Goal: Task Accomplishment & Management: Use online tool/utility

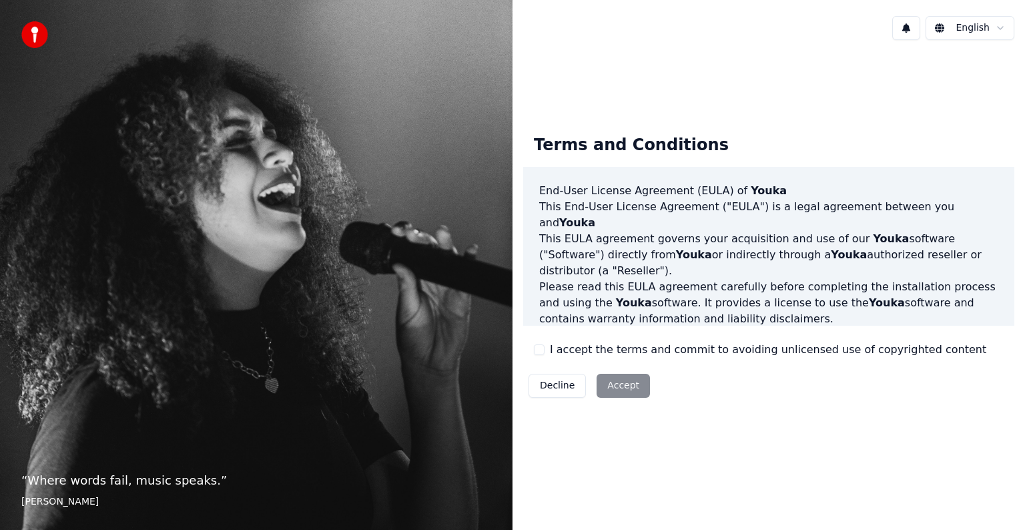
click at [541, 347] on button "I accept the terms and commit to avoiding unlicensed use of copyrighted content" at bounding box center [539, 349] width 11 height 11
click at [628, 388] on button "Accept" at bounding box center [623, 386] width 53 height 24
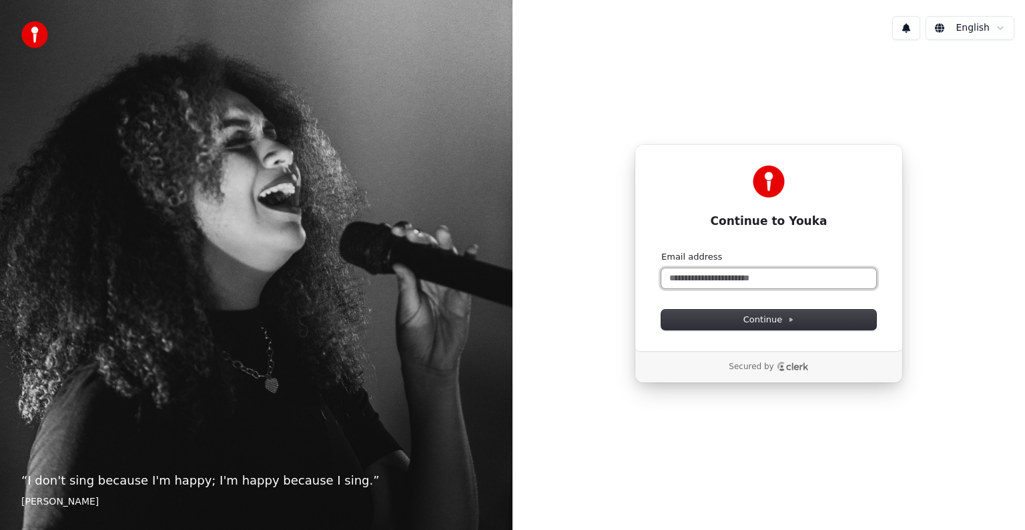
click at [681, 278] on input "Email address" at bounding box center [769, 278] width 215 height 20
click at [744, 320] on button "Continue" at bounding box center [769, 320] width 215 height 20
type input "**********"
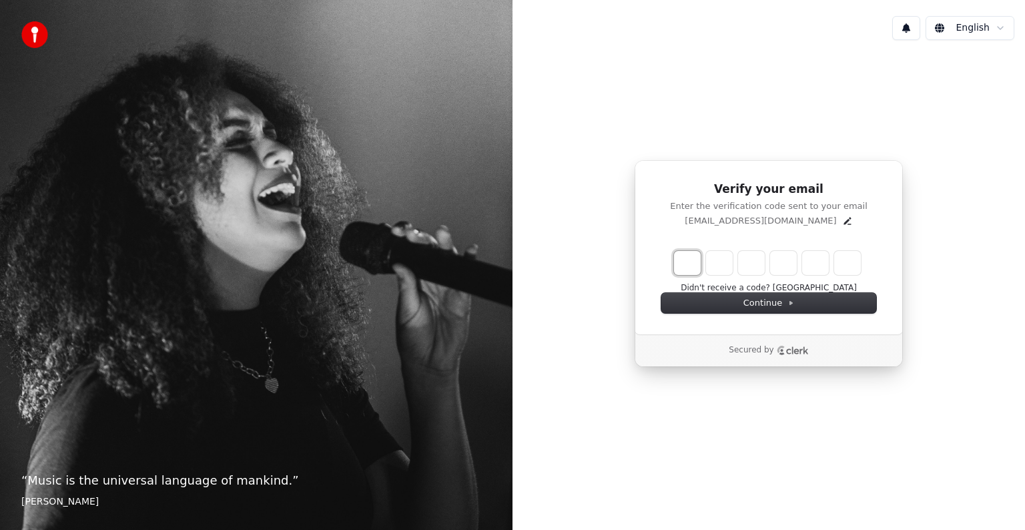
click at [693, 267] on input "Enter verification code. Digit 1" at bounding box center [687, 263] width 27 height 24
type input "*"
type input "**"
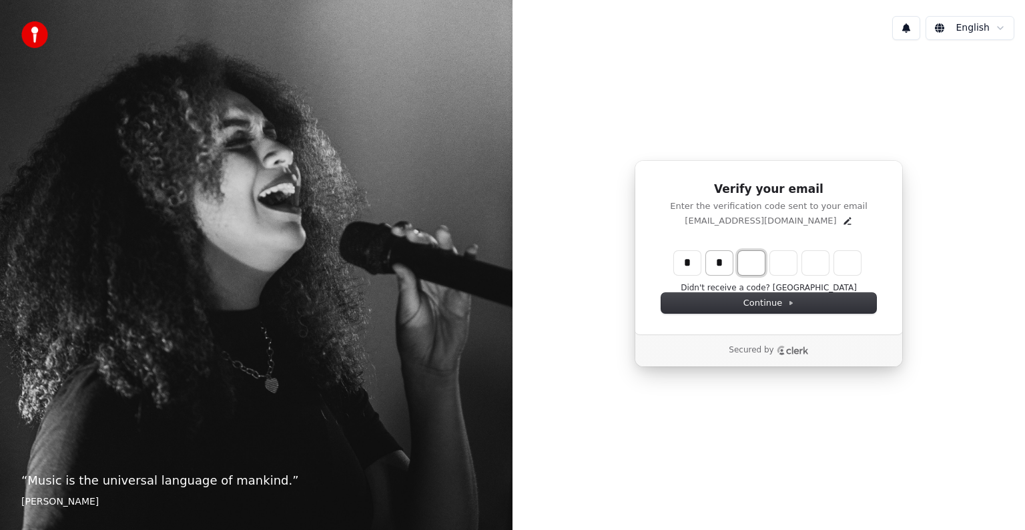
type input "*"
type input "***"
type input "*"
type input "****"
type input "*"
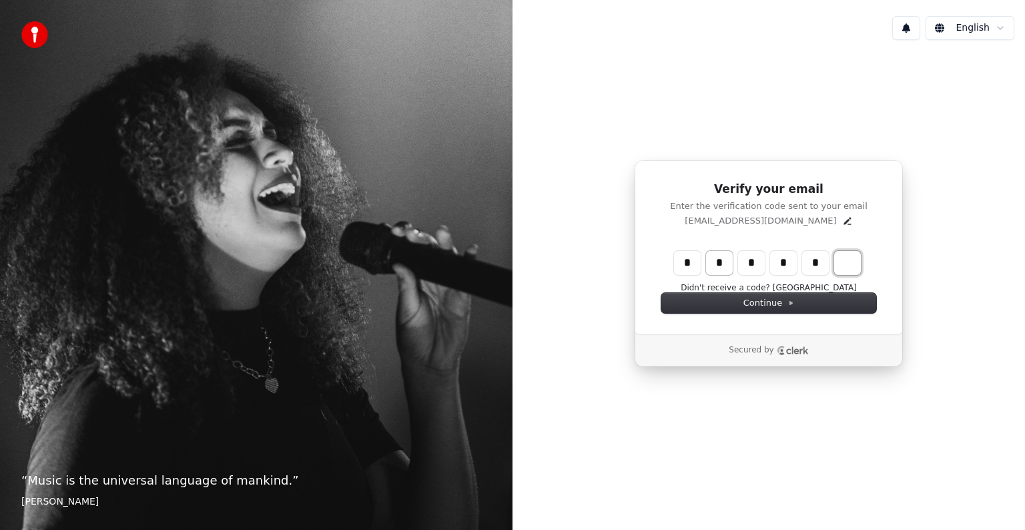
type input "******"
type input "*"
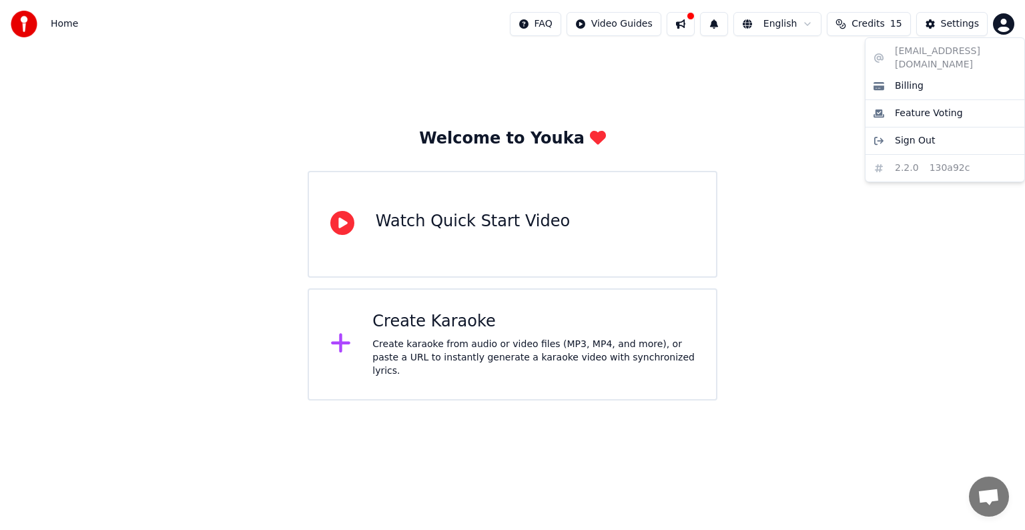
click at [1002, 27] on html "Home FAQ Video Guides English Credits 15 Settings Welcome to Youka Watch Quick …" at bounding box center [512, 200] width 1025 height 401
click at [820, 25] on html "Home FAQ Video Guides English Credits 15 Settings Welcome to Youka Watch Quick …" at bounding box center [512, 200] width 1025 height 401
click at [814, 26] on html "Home FAQ Video Guides English Credits 15 Settings Welcome to Youka Watch Quick …" at bounding box center [512, 200] width 1025 height 401
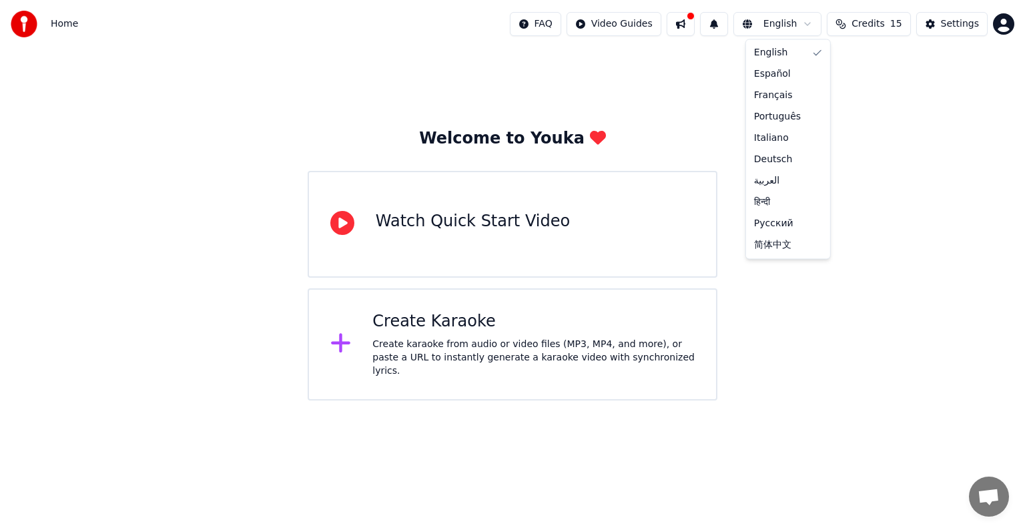
drag, startPoint x: 190, startPoint y: 109, endPoint x: 8, endPoint y: 140, distance: 184.3
click at [187, 109] on html "Home FAQ Video Guides English Credits 15 Settings Welcome to Youka Watch Quick …" at bounding box center [512, 200] width 1025 height 401
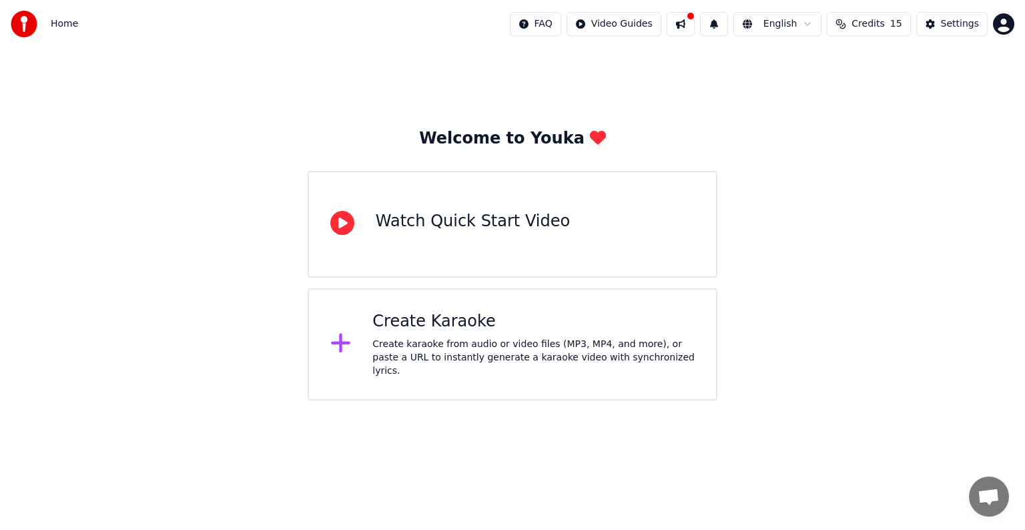
click at [392, 346] on div "Create karaoke from audio or video files (MP3, MP4, and more), or paste a URL t…" at bounding box center [534, 358] width 322 height 40
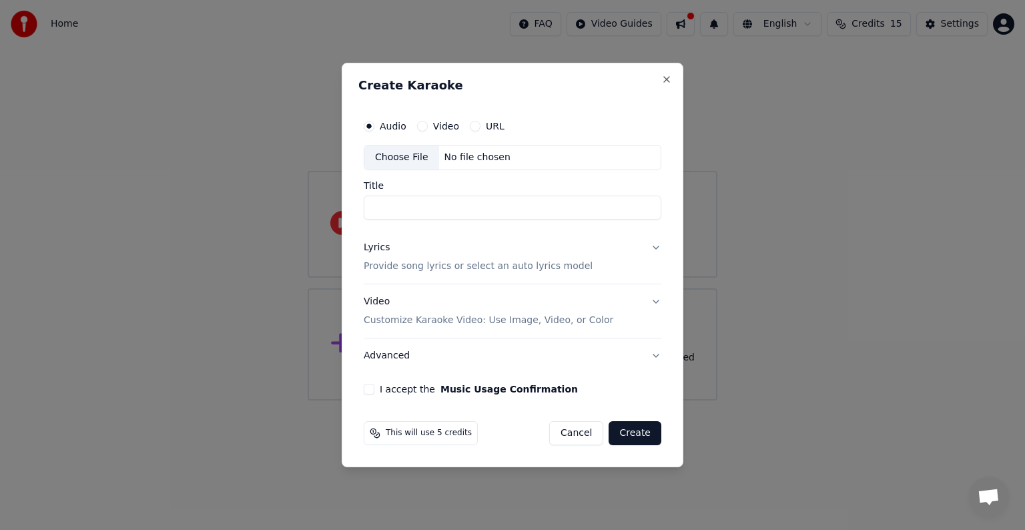
click at [415, 157] on div "Choose File" at bounding box center [402, 158] width 75 height 24
type input "********"
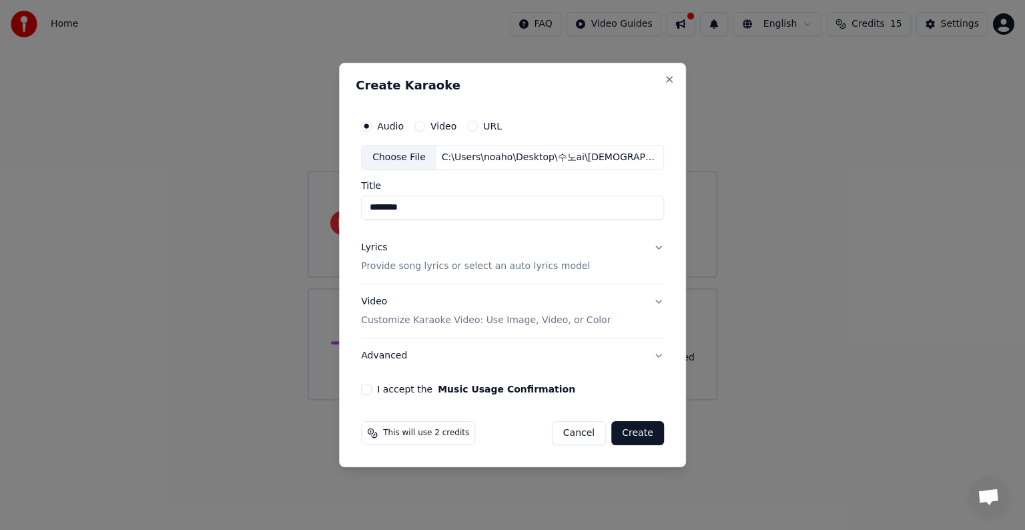
click at [657, 250] on button "Lyrics Provide song lyrics or select an auto lyrics model" at bounding box center [512, 256] width 303 height 53
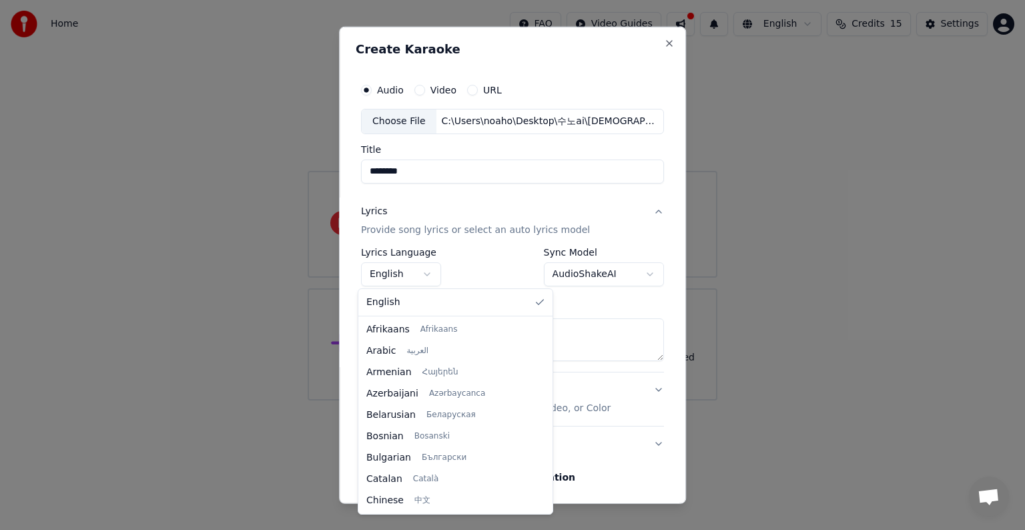
click at [425, 275] on body "**********" at bounding box center [512, 200] width 1025 height 401
select select "**"
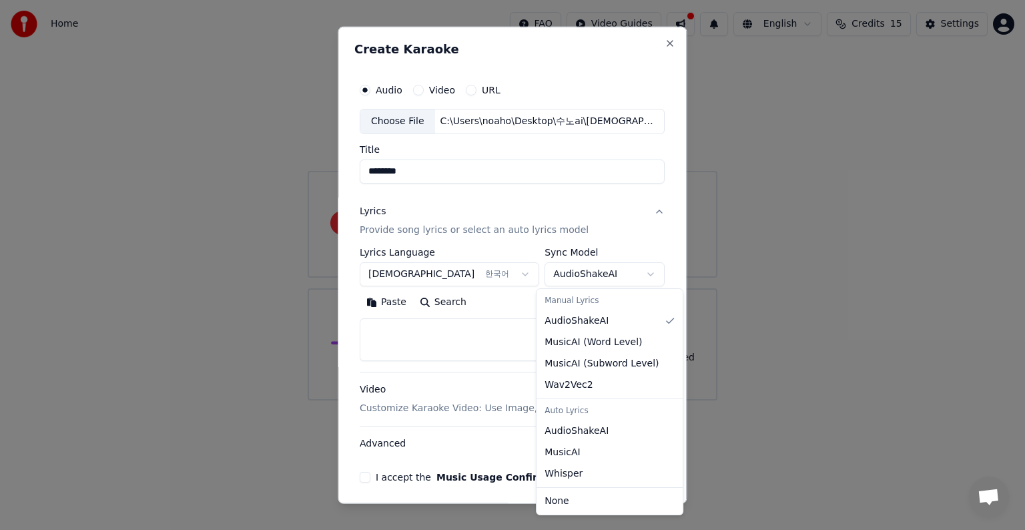
click at [646, 274] on body "**********" at bounding box center [512, 200] width 1025 height 401
select select "**********"
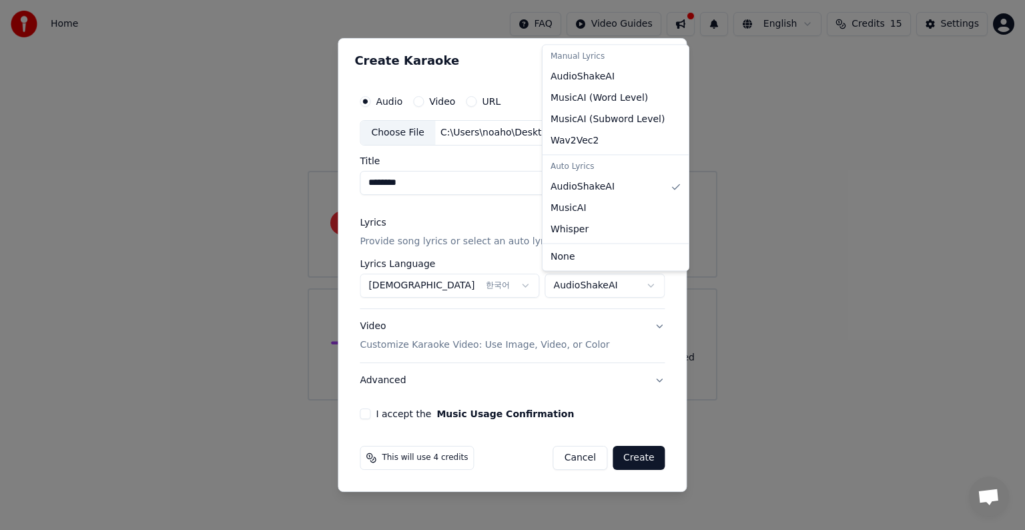
click at [647, 286] on body "**********" at bounding box center [512, 200] width 1025 height 401
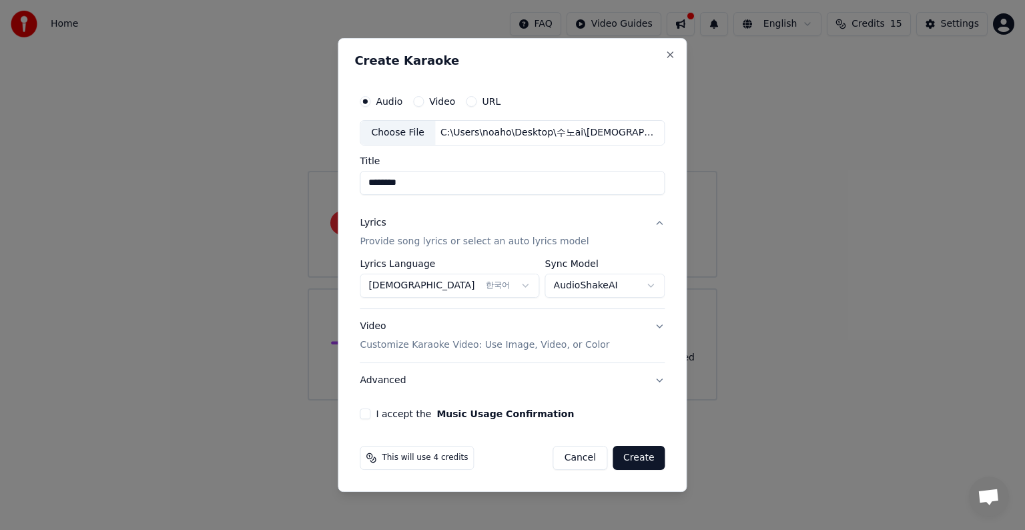
click at [656, 325] on button "Video Customize Karaoke Video: Use Image, Video, or Color" at bounding box center [512, 335] width 305 height 53
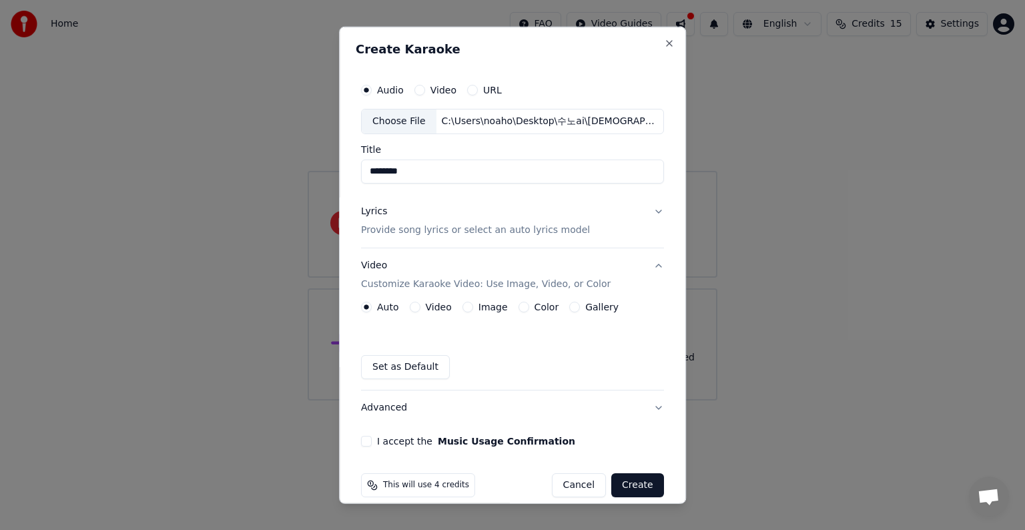
click at [463, 307] on button "Image" at bounding box center [468, 307] width 11 height 11
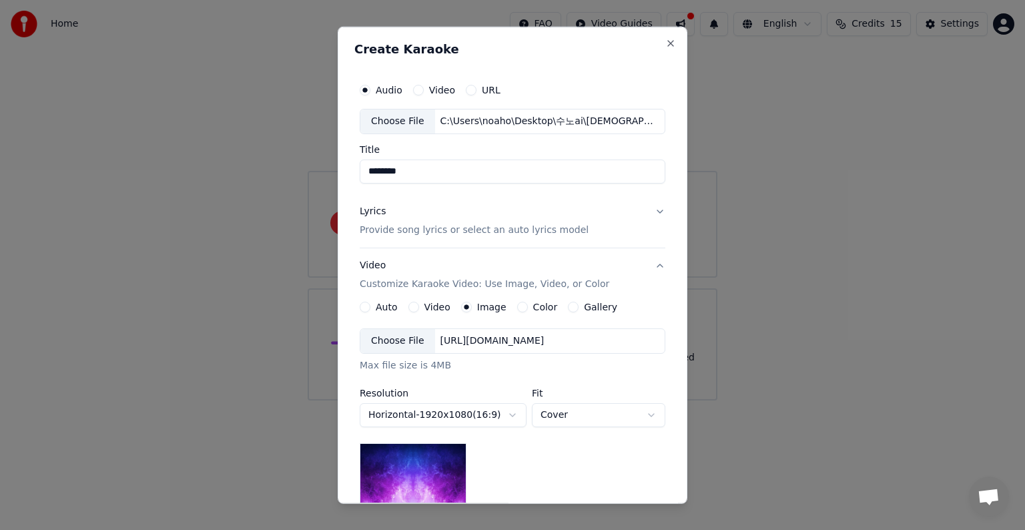
scroll to position [134, 0]
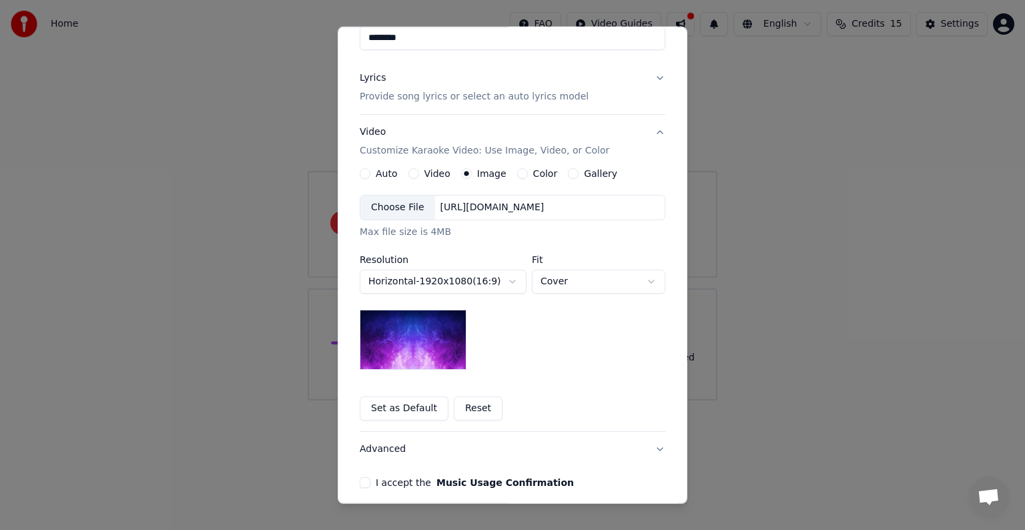
click at [517, 176] on button "Color" at bounding box center [522, 173] width 11 height 11
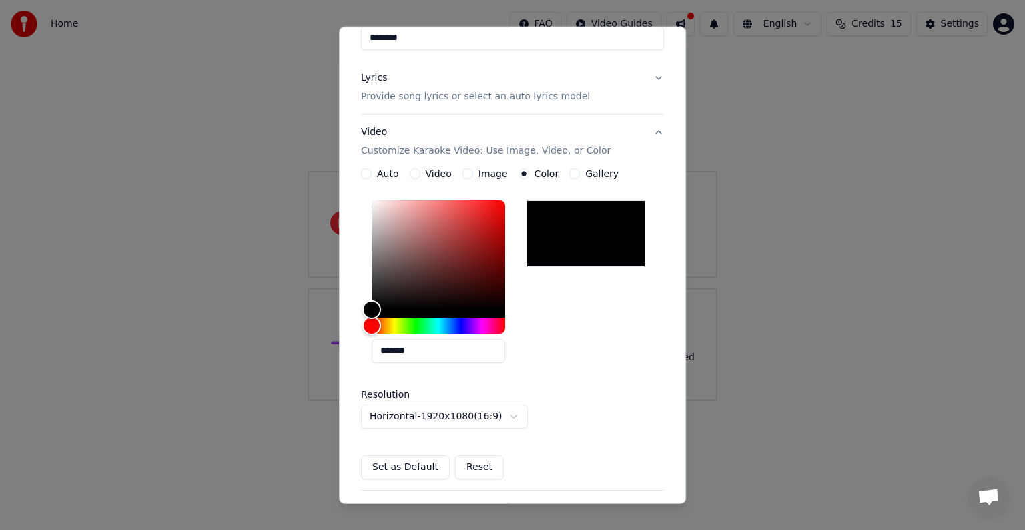
click at [463, 174] on button "Image" at bounding box center [468, 173] width 11 height 11
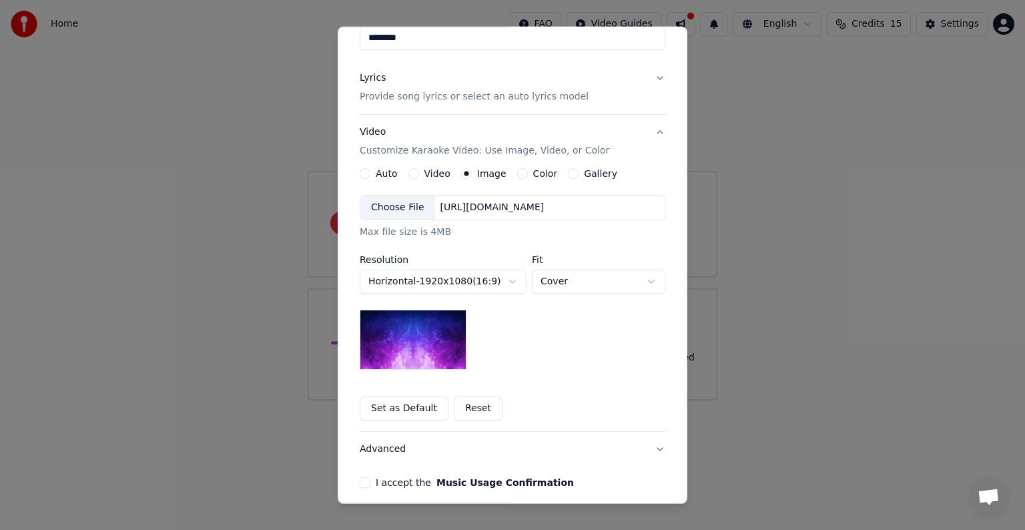
click at [409, 174] on button "Video" at bounding box center [414, 173] width 11 height 11
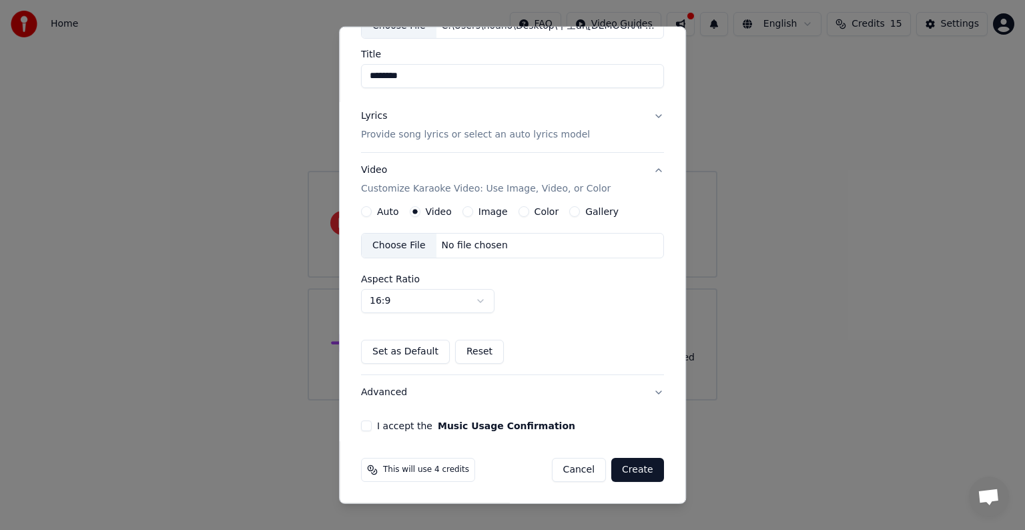
scroll to position [94, 0]
click at [364, 211] on button "Auto" at bounding box center [366, 213] width 11 height 11
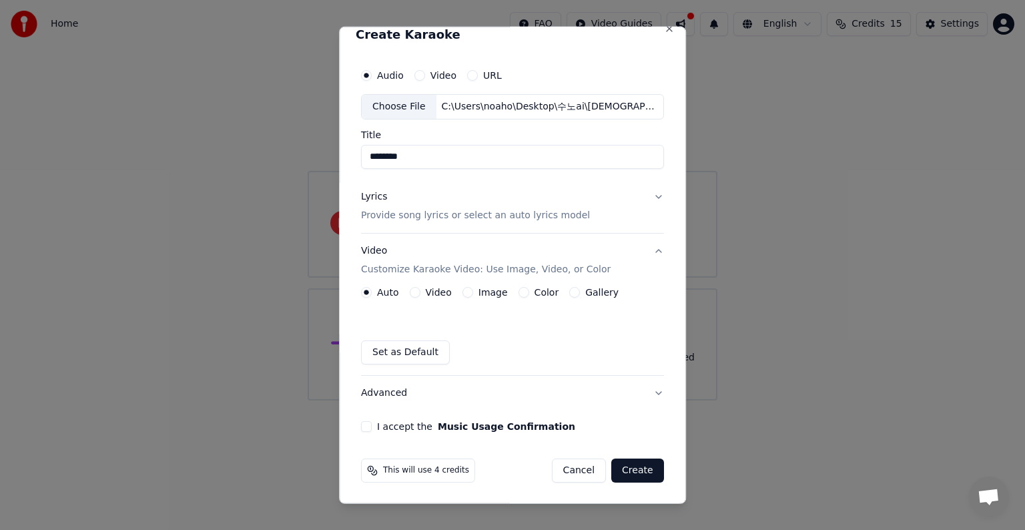
click at [463, 291] on button "Image" at bounding box center [468, 292] width 11 height 11
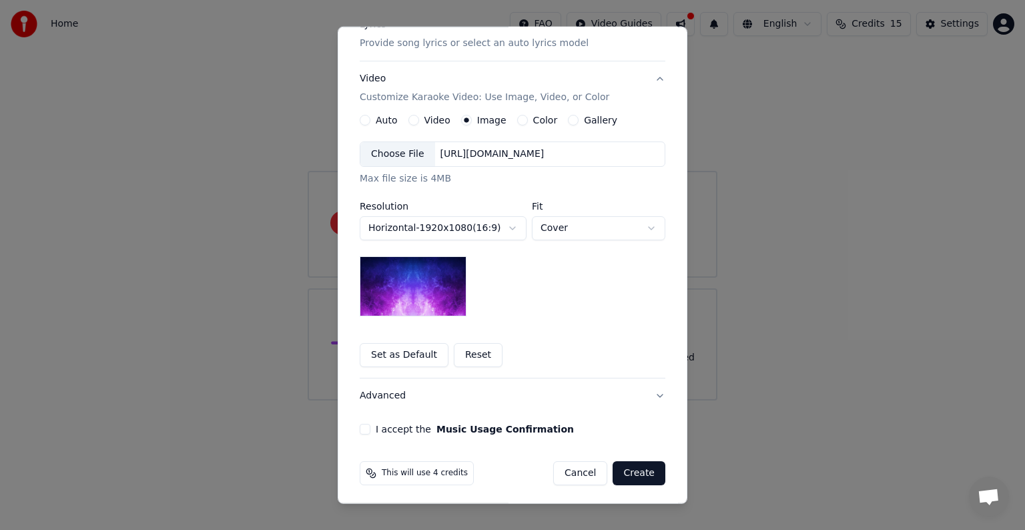
scroll to position [190, 0]
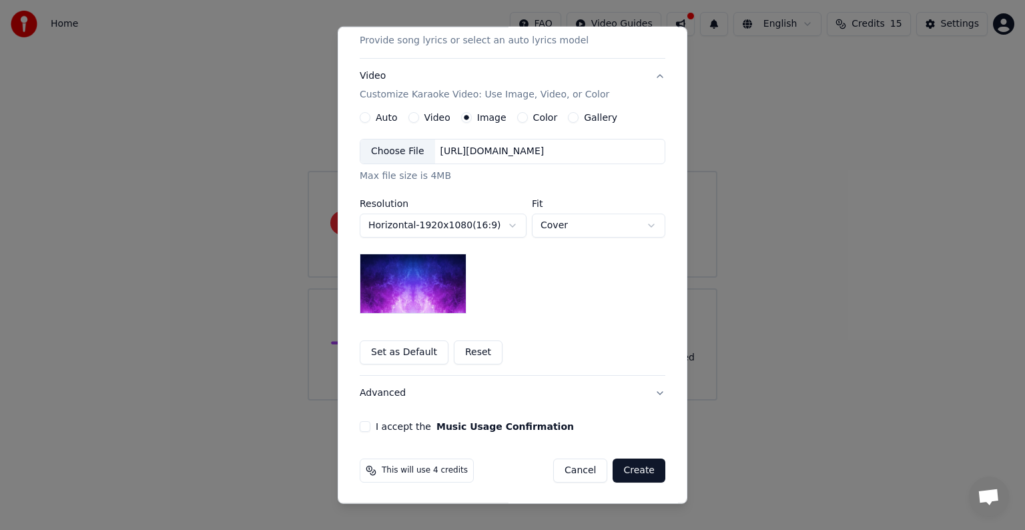
click at [408, 152] on div "Choose File" at bounding box center [398, 152] width 75 height 24
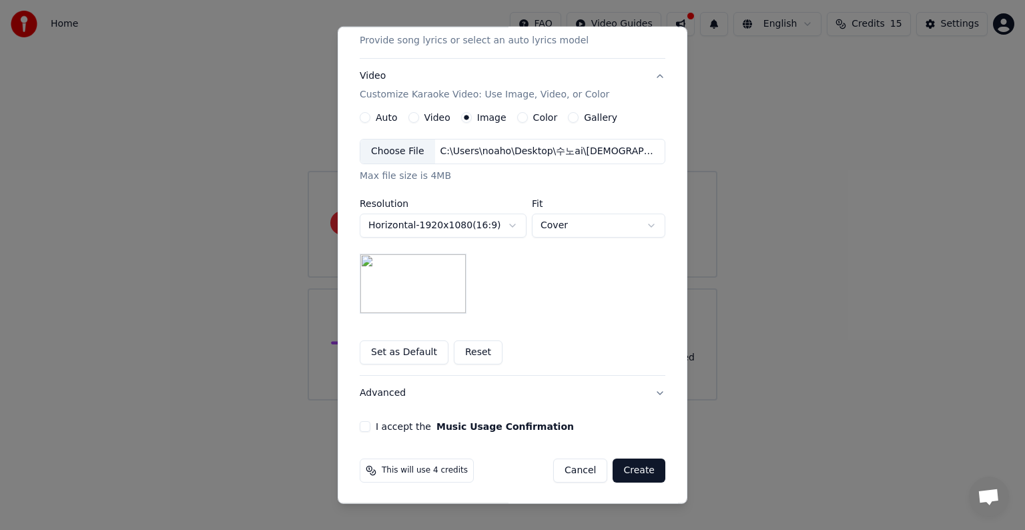
click at [568, 118] on button "Gallery" at bounding box center [573, 117] width 11 height 11
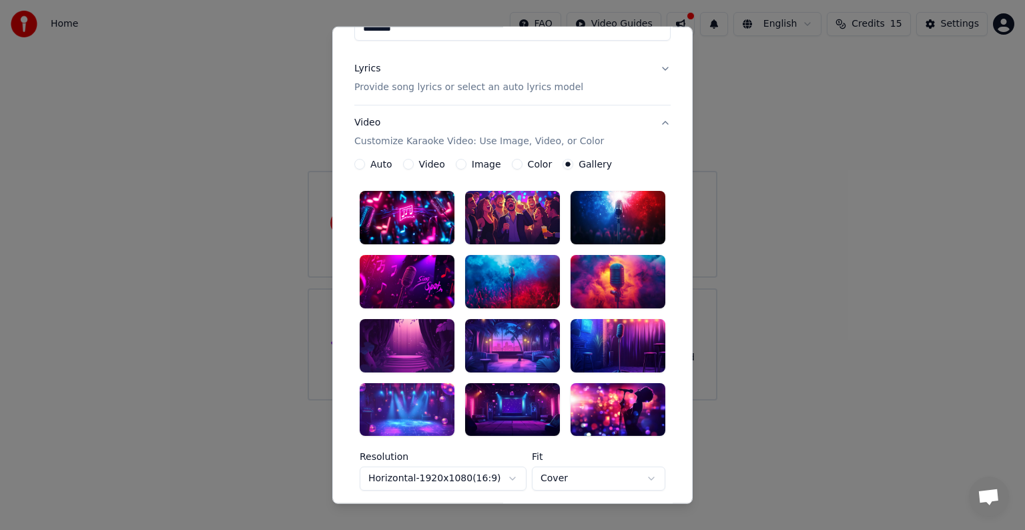
scroll to position [123, 0]
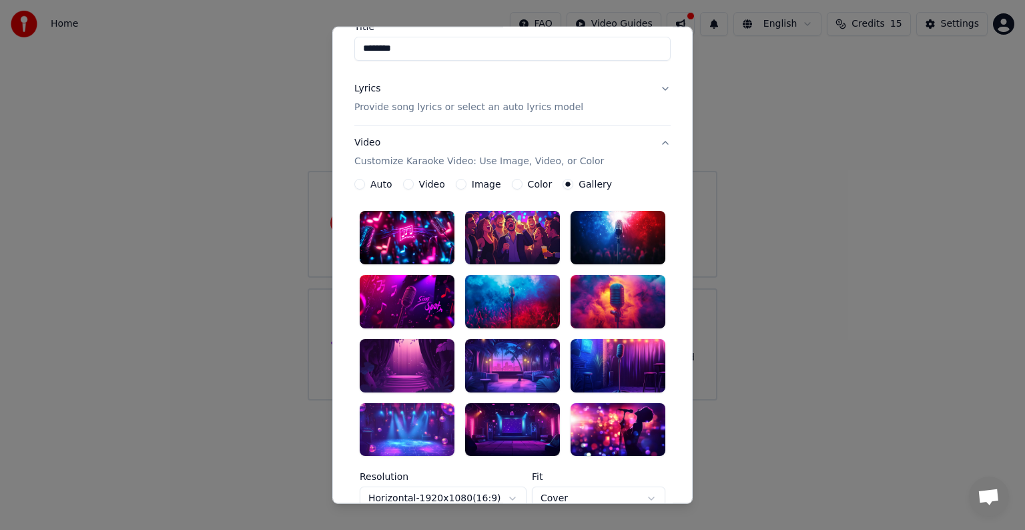
click at [457, 184] on button "Image" at bounding box center [461, 184] width 11 height 11
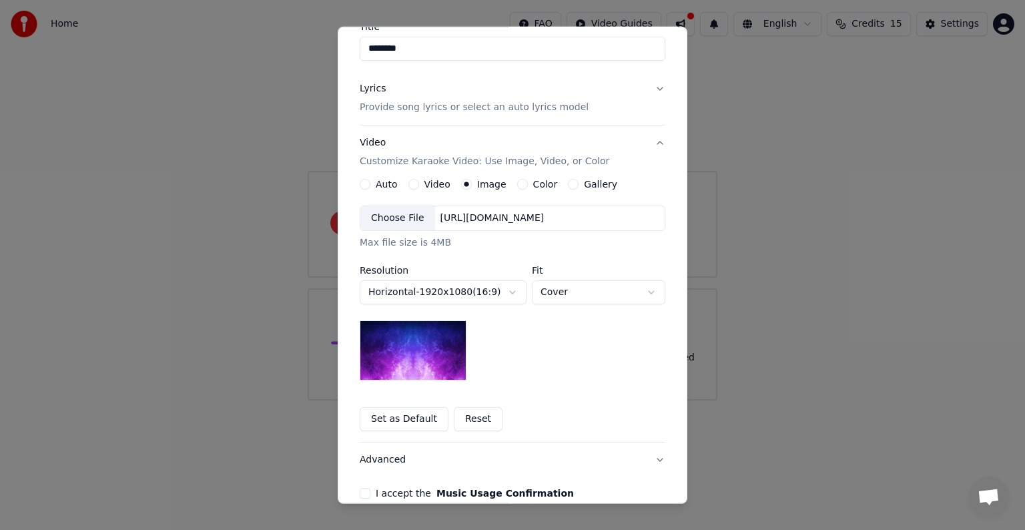
click at [391, 219] on div "Choose File" at bounding box center [398, 218] width 75 height 24
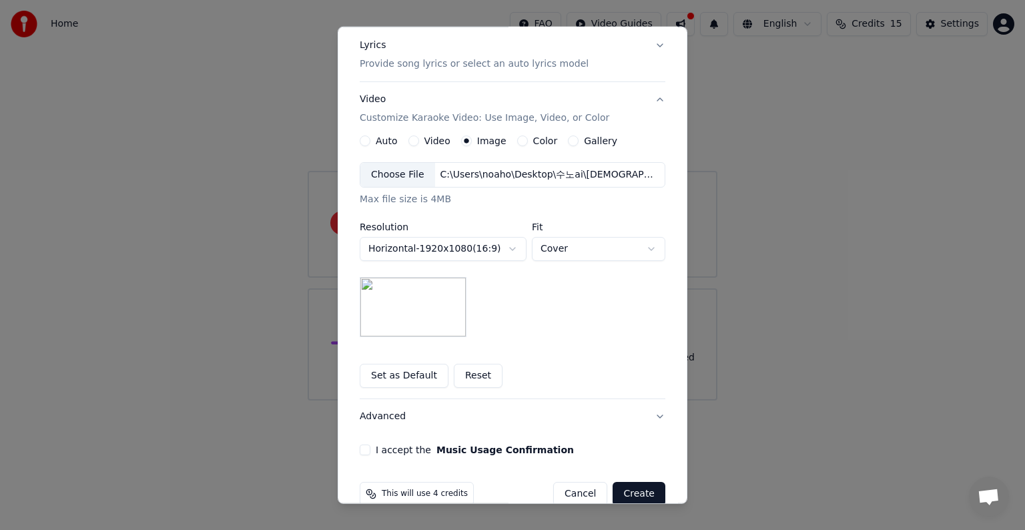
scroll to position [190, 0]
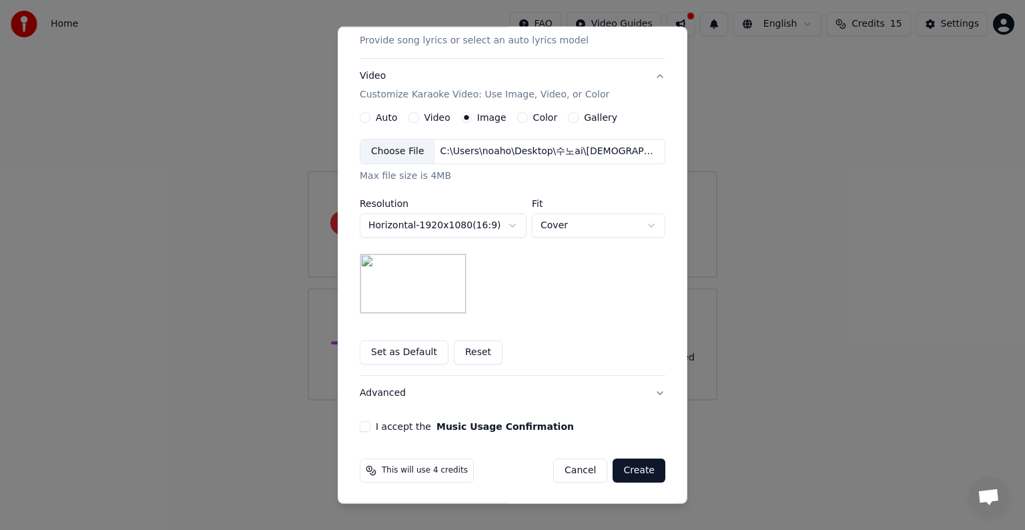
click at [360, 426] on button "I accept the Music Usage Confirmation" at bounding box center [365, 426] width 11 height 11
click at [655, 393] on button "Advanced" at bounding box center [513, 393] width 306 height 35
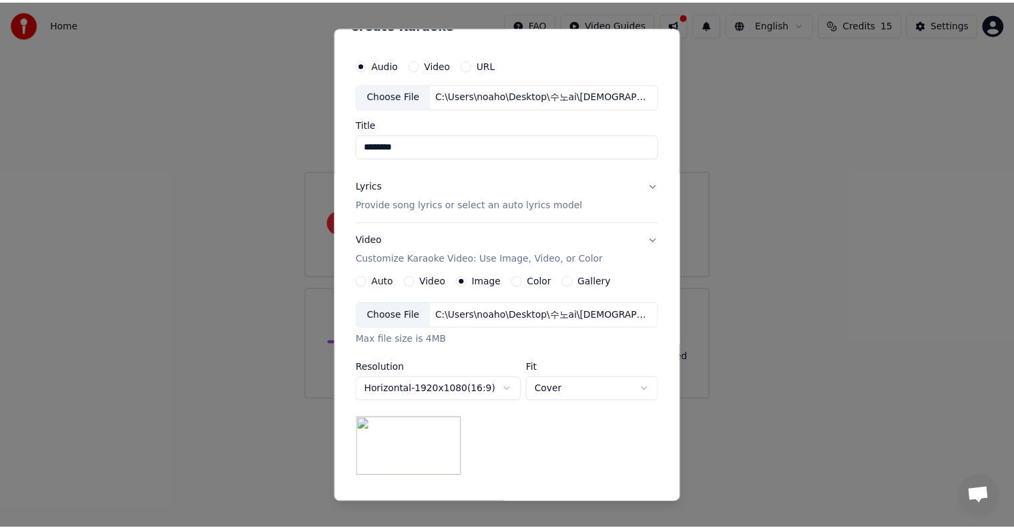
scroll to position [0, 0]
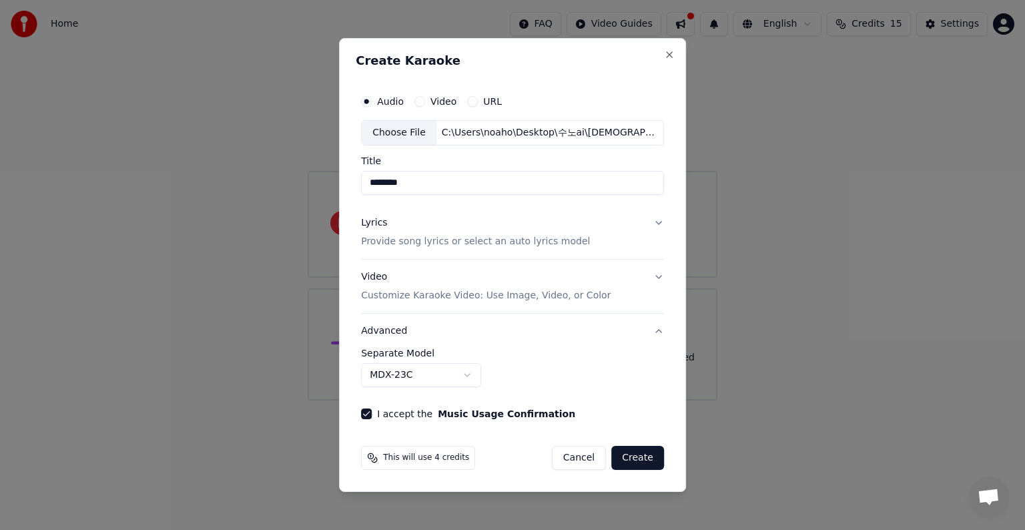
click at [655, 330] on button "Advanced" at bounding box center [512, 331] width 303 height 35
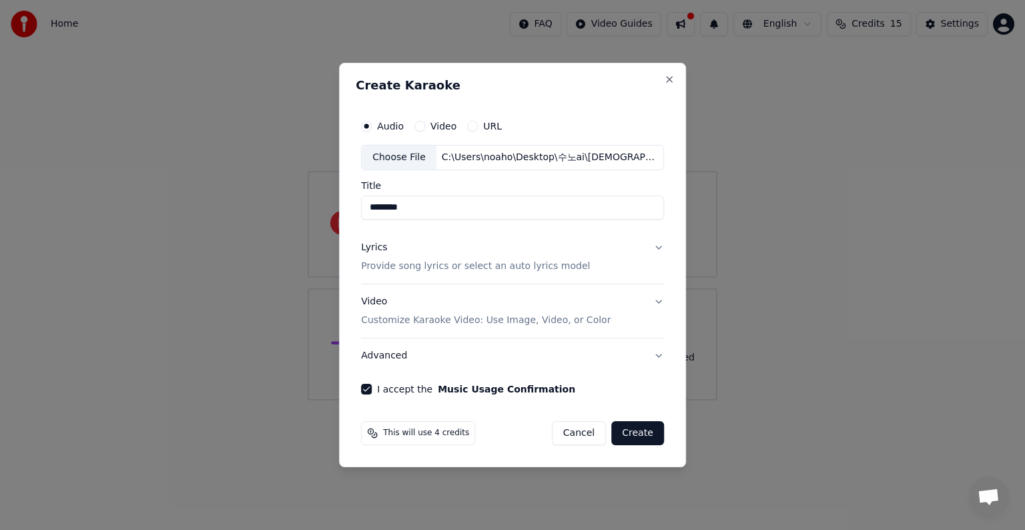
click at [646, 431] on button "Create" at bounding box center [638, 433] width 53 height 24
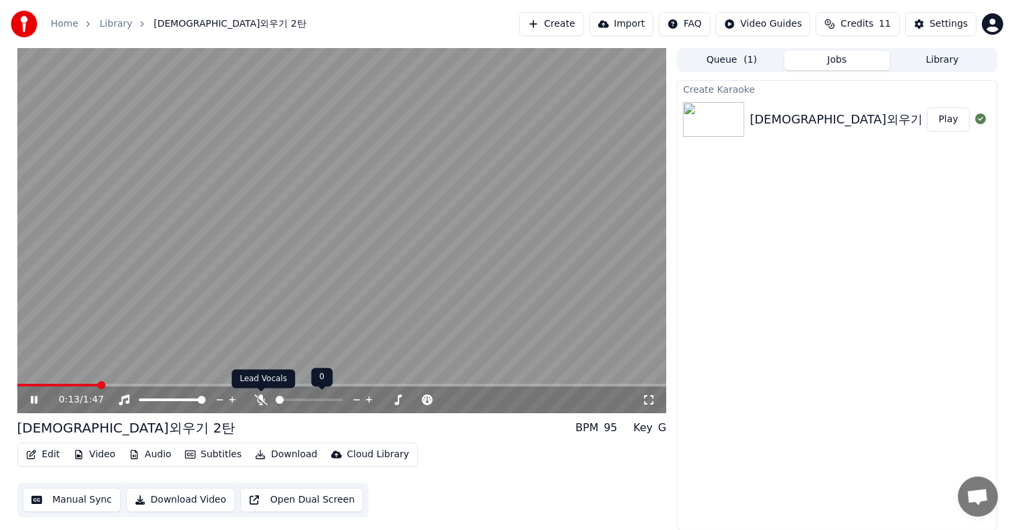
click at [258, 401] on icon at bounding box center [260, 400] width 13 height 11
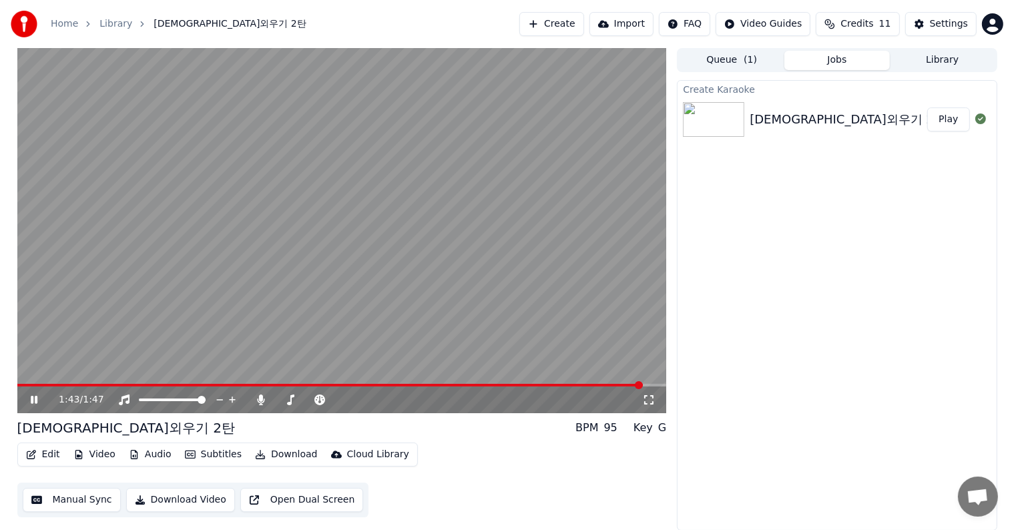
click at [43, 457] on button "Edit" at bounding box center [43, 454] width 45 height 19
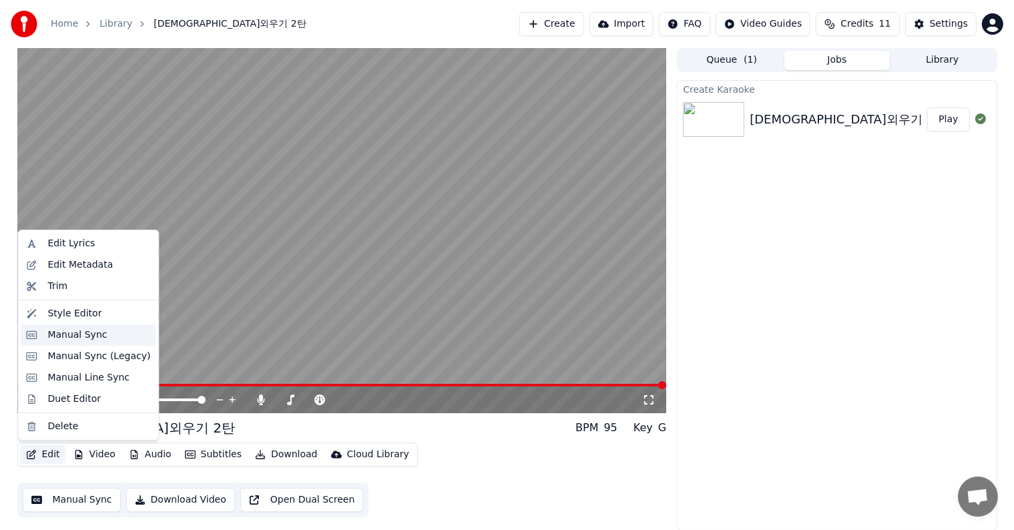
click at [77, 335] on div "Manual Sync" at bounding box center [76, 334] width 59 height 13
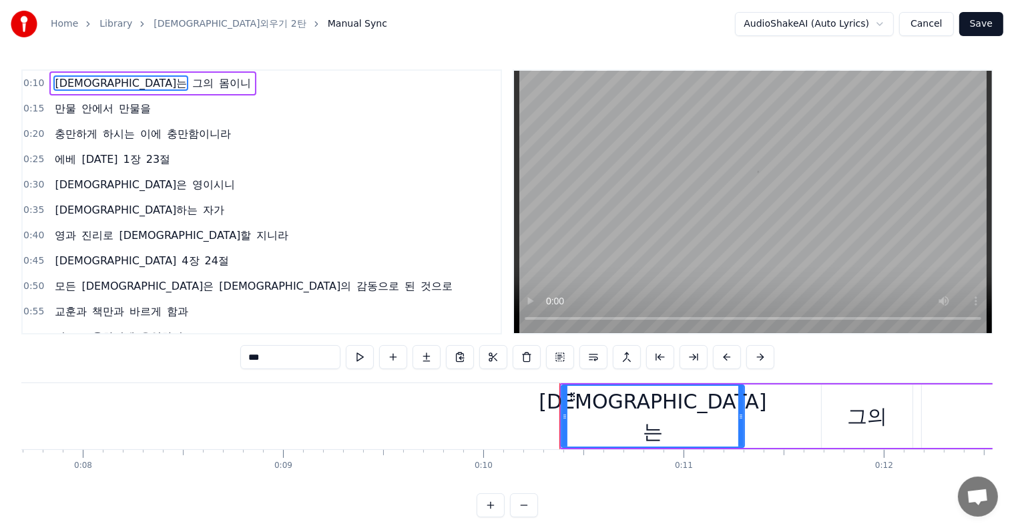
scroll to position [0, 2012]
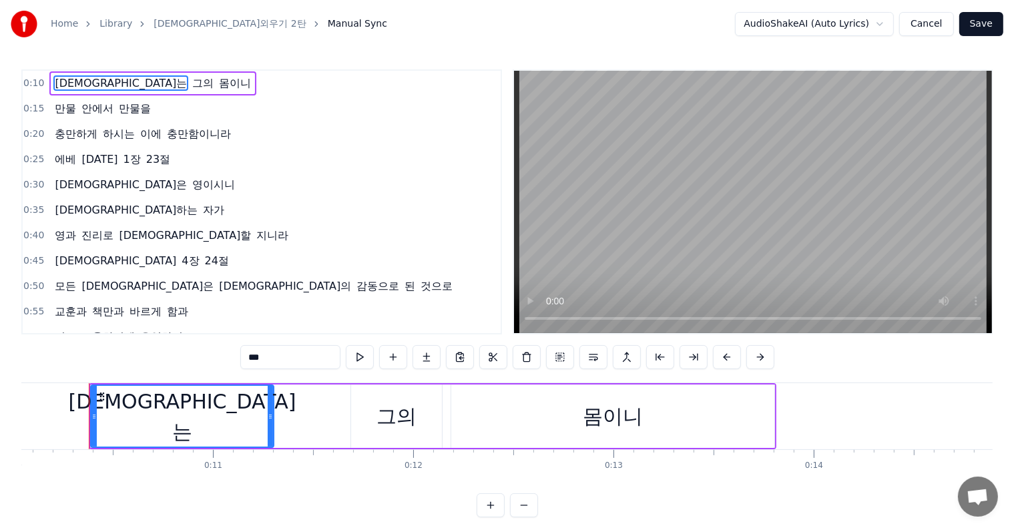
click at [104, 304] on span "책만과" at bounding box center [108, 311] width 35 height 15
type input "***"
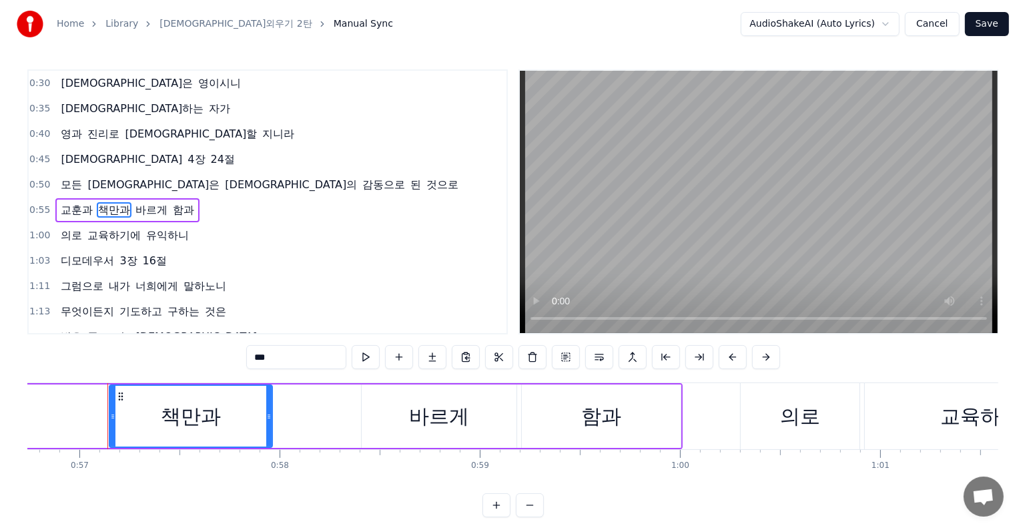
scroll to position [0, 11377]
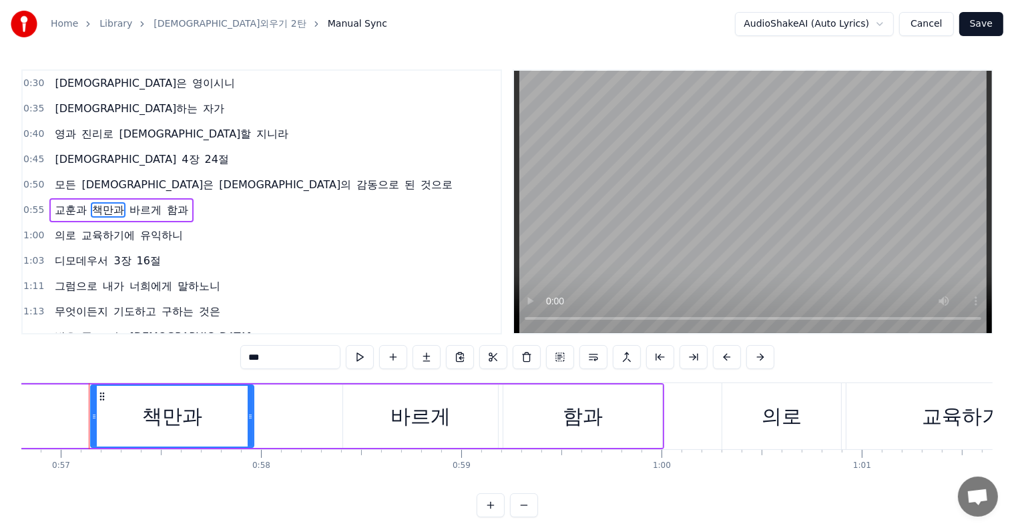
click at [174, 414] on div "책만과" at bounding box center [172, 416] width 60 height 30
click at [110, 202] on span "책만과" at bounding box center [108, 209] width 35 height 15
click at [105, 202] on span "책만과" at bounding box center [108, 209] width 35 height 15
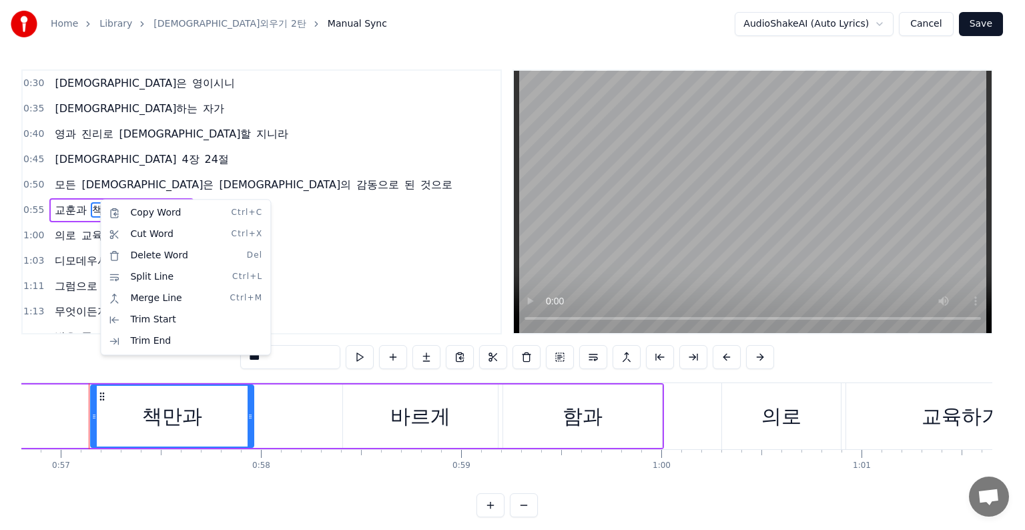
click at [91, 199] on html "Home Library [DEMOGRAPHIC_DATA]외우기 2탄 Manual Sync AudioShakeAI (Auto Lyrics) Ca…" at bounding box center [512, 269] width 1025 height 539
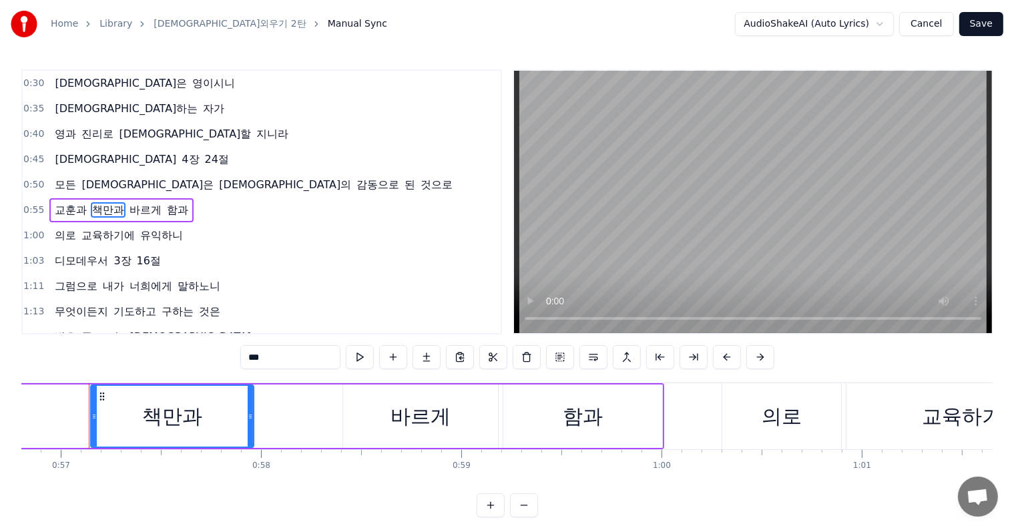
click at [100, 202] on span "책만과" at bounding box center [108, 209] width 35 height 15
click at [103, 203] on span "책만과" at bounding box center [108, 209] width 35 height 15
click at [178, 413] on div "책만과" at bounding box center [172, 416] width 60 height 30
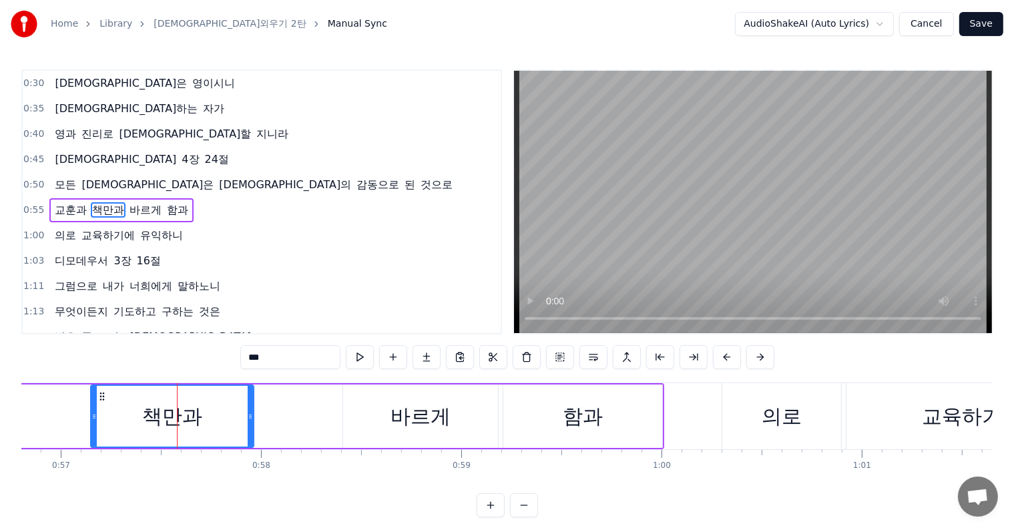
click at [940, 25] on button "Cancel" at bounding box center [926, 24] width 54 height 24
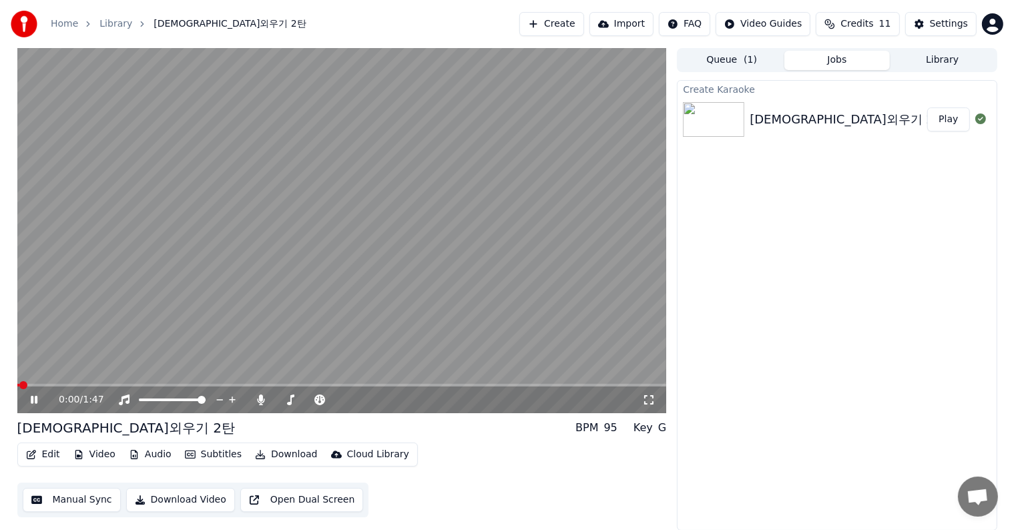
click at [48, 453] on button "Edit" at bounding box center [43, 454] width 45 height 19
click at [216, 238] on video at bounding box center [342, 230] width 650 height 365
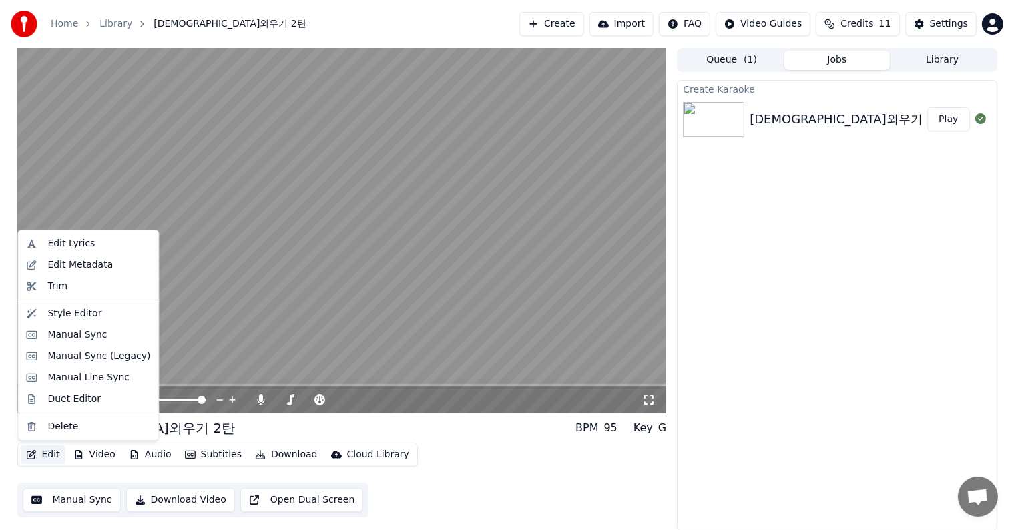
click at [53, 455] on button "Edit" at bounding box center [43, 454] width 45 height 19
click at [61, 244] on div "Edit Lyrics" at bounding box center [70, 243] width 47 height 13
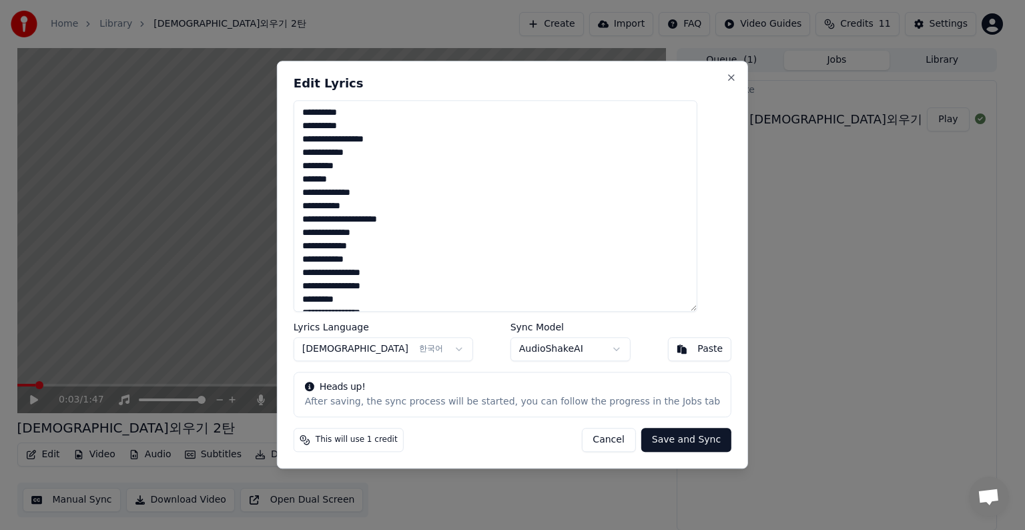
click at [367, 234] on textarea "**********" at bounding box center [496, 206] width 404 height 212
click at [354, 260] on textarea "**********" at bounding box center [496, 206] width 404 height 212
click at [336, 273] on textarea "**********" at bounding box center [496, 206] width 404 height 212
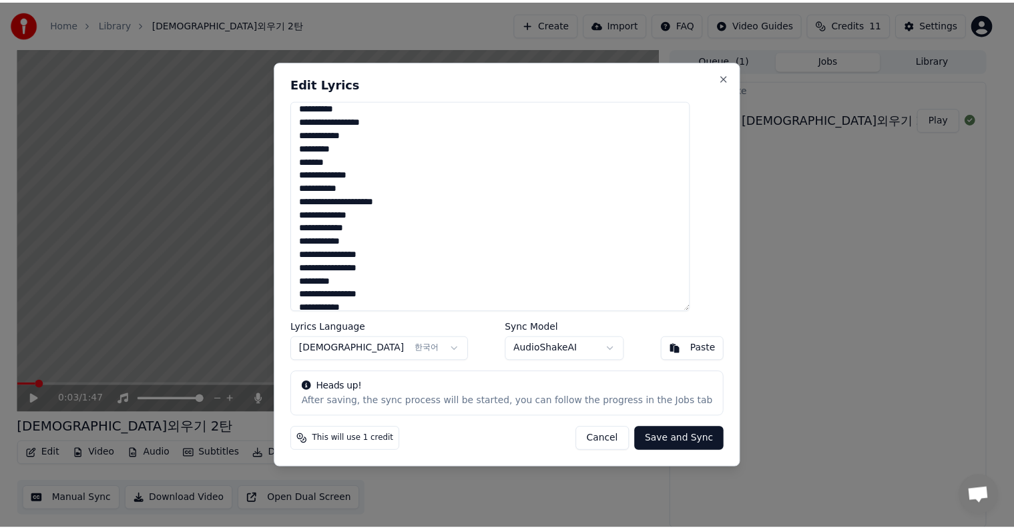
scroll to position [27, 0]
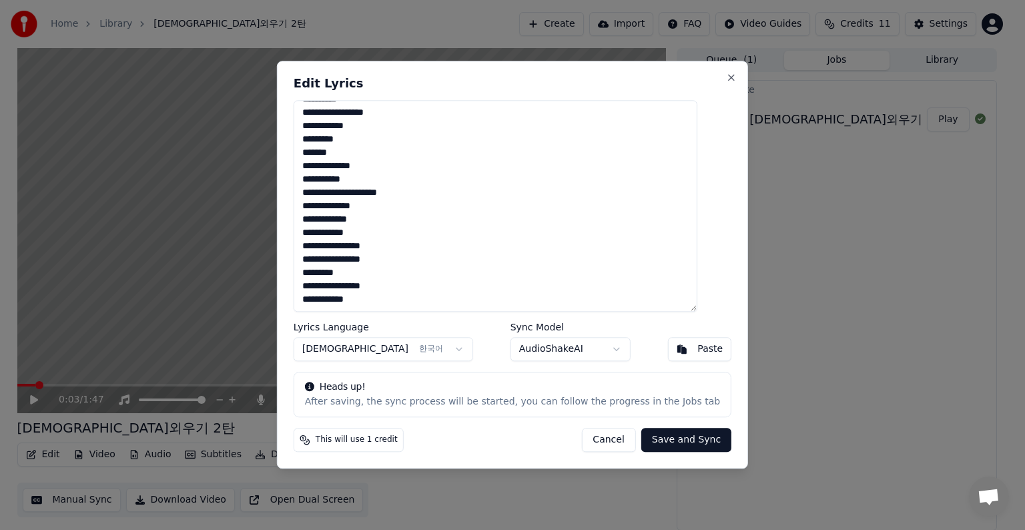
type textarea "**********"
click at [684, 440] on button "Save and Sync" at bounding box center [687, 441] width 90 height 24
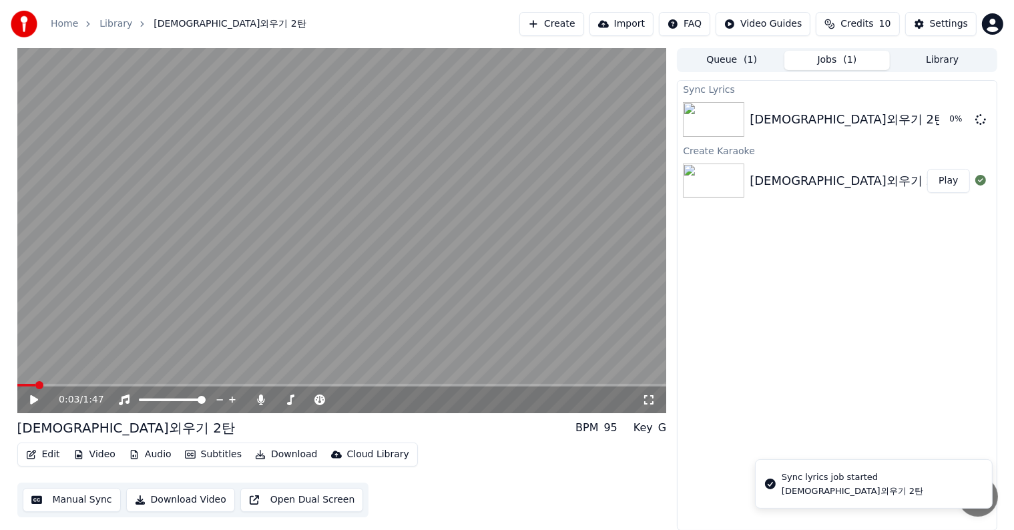
click at [30, 399] on icon at bounding box center [34, 399] width 8 height 9
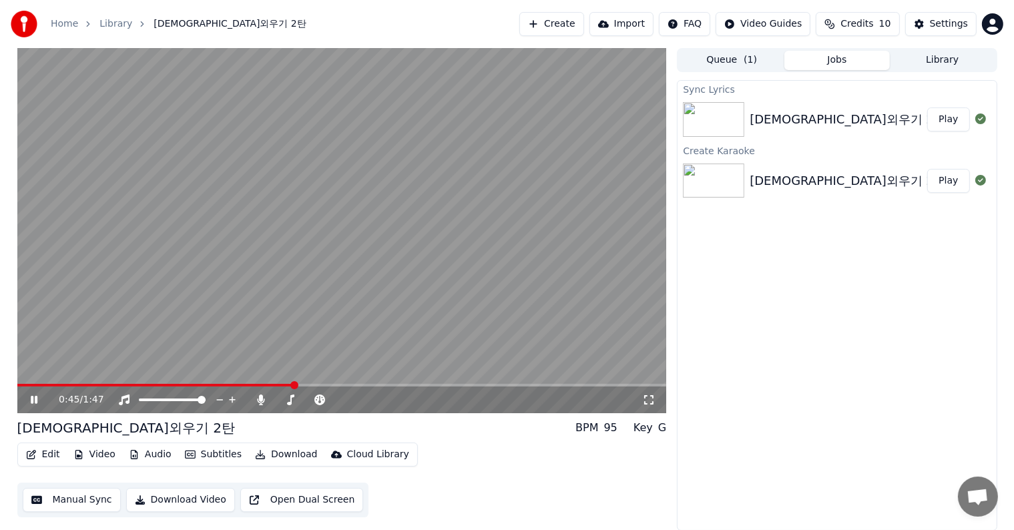
click at [35, 397] on icon at bounding box center [34, 400] width 7 height 8
click at [47, 457] on button "Edit" at bounding box center [43, 454] width 45 height 19
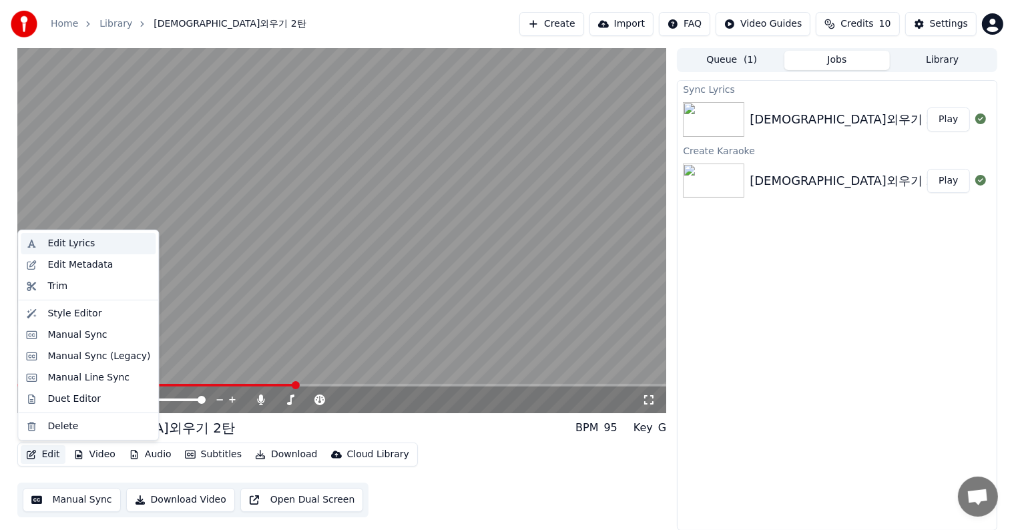
click at [79, 241] on div "Edit Lyrics" at bounding box center [70, 243] width 47 height 13
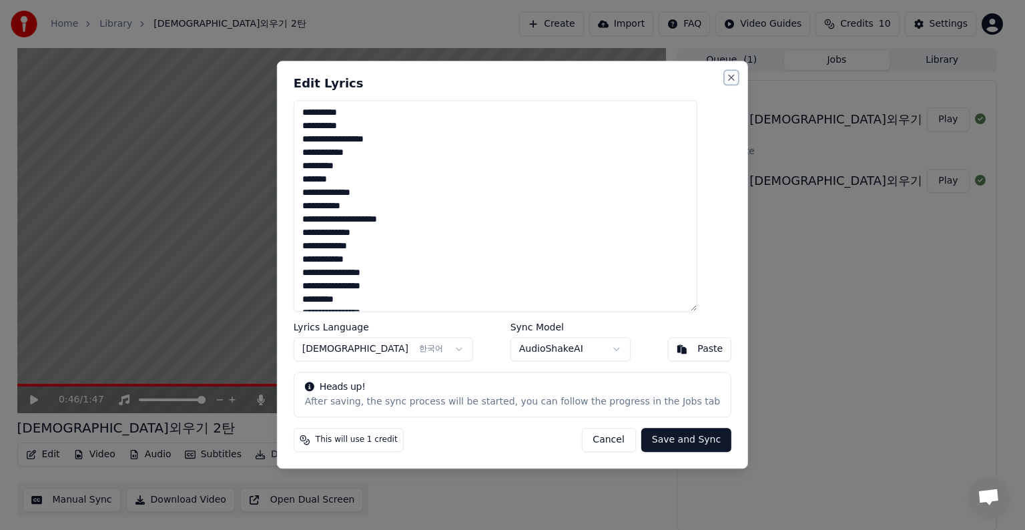
click at [726, 79] on button "Close" at bounding box center [731, 77] width 11 height 11
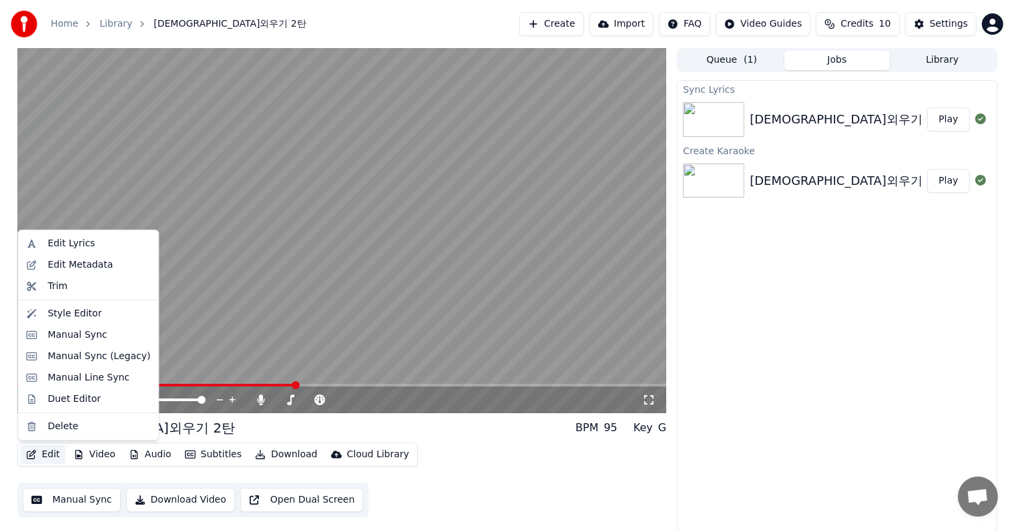
click at [51, 453] on button "Edit" at bounding box center [43, 454] width 45 height 19
click at [80, 264] on div "Edit Metadata" at bounding box center [79, 264] width 65 height 13
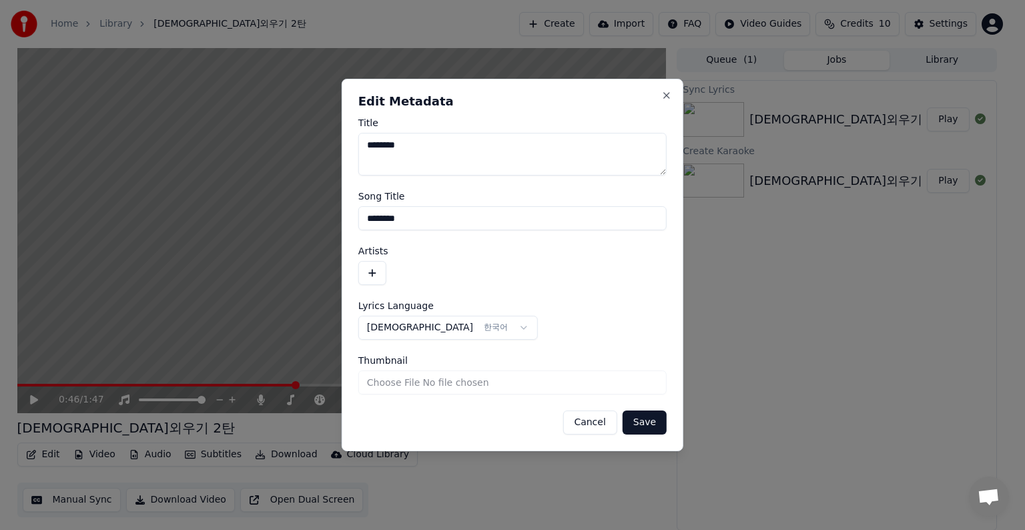
drag, startPoint x: 435, startPoint y: 142, endPoint x: 335, endPoint y: 187, distance: 109.7
click at [334, 148] on body "**********" at bounding box center [507, 265] width 1014 height 530
type textarea "**********"
drag, startPoint x: 326, startPoint y: 218, endPoint x: 322, endPoint y: 259, distance: 41.5
click at [322, 219] on body "**********" at bounding box center [507, 265] width 1014 height 530
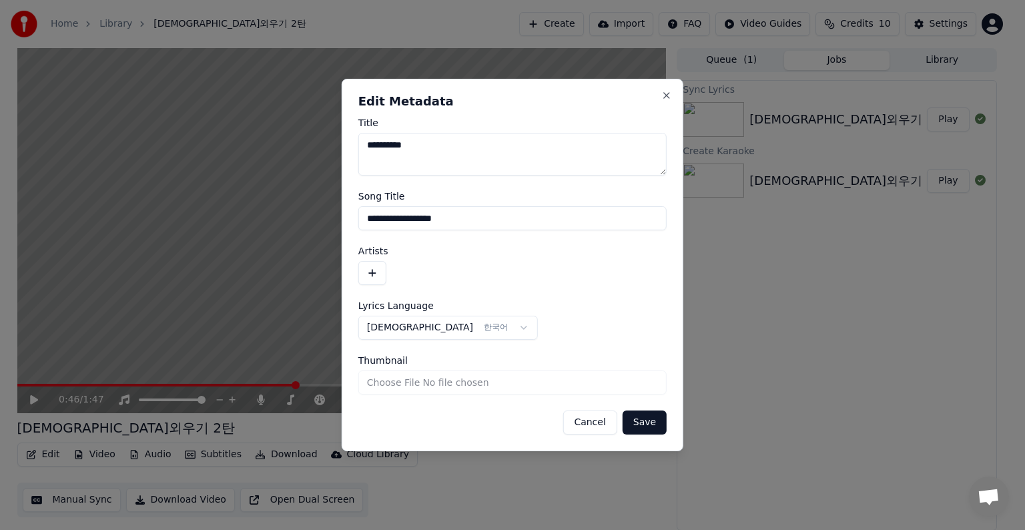
type input "**********"
click at [646, 417] on button "Save" at bounding box center [645, 423] width 44 height 24
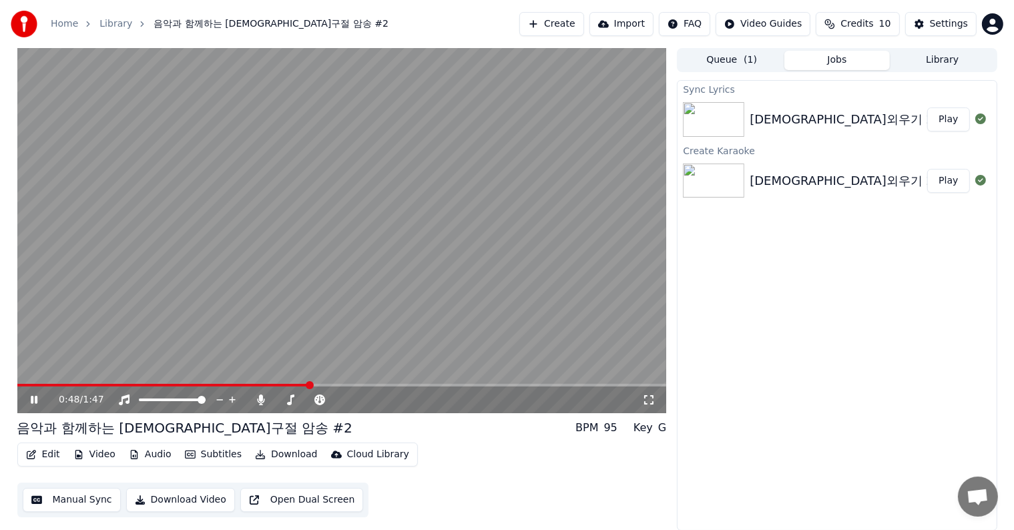
click at [35, 398] on icon at bounding box center [34, 400] width 7 height 8
click at [17, 387] on span at bounding box center [21, 385] width 8 height 8
click at [33, 401] on icon at bounding box center [34, 399] width 8 height 9
click at [33, 401] on icon at bounding box center [43, 400] width 31 height 11
click at [37, 457] on button "Edit" at bounding box center [43, 454] width 45 height 19
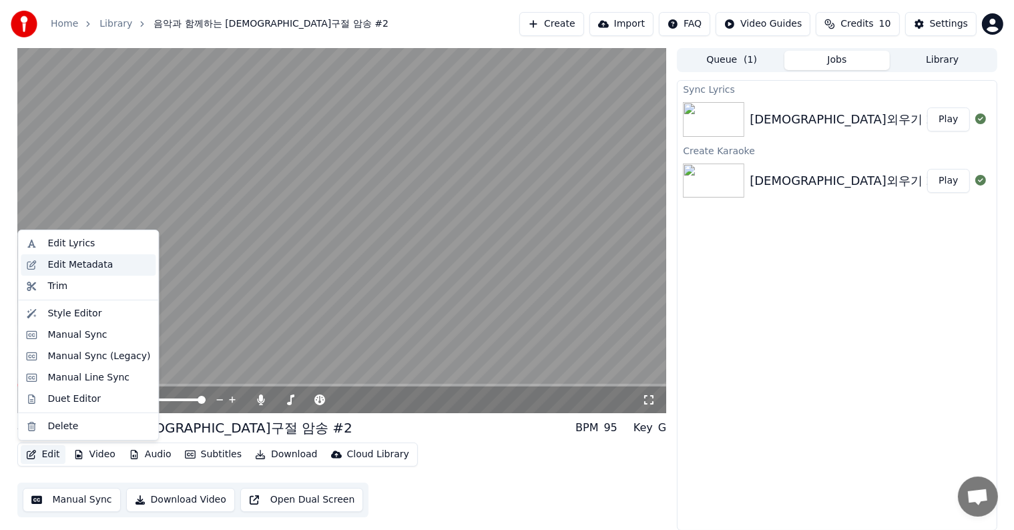
click at [73, 268] on div "Edit Metadata" at bounding box center [79, 264] width 65 height 13
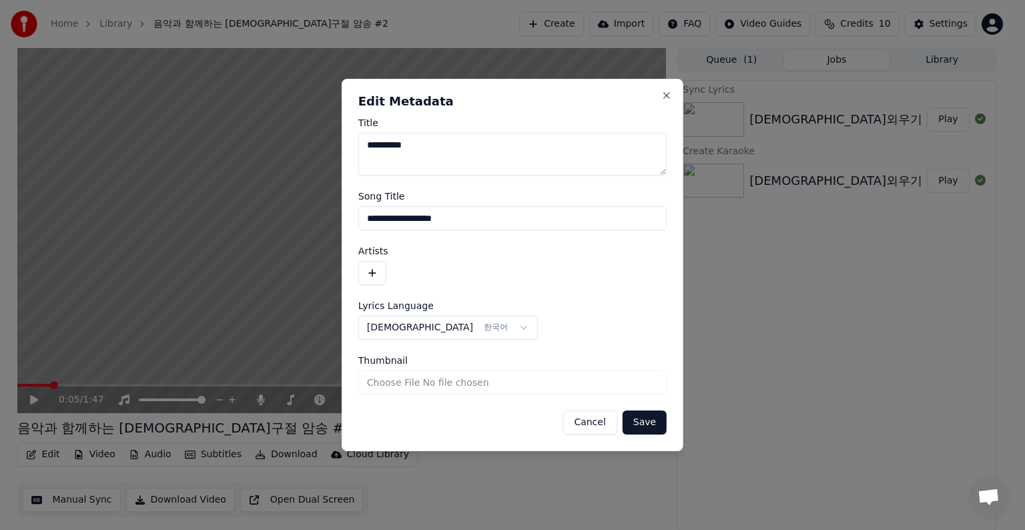
drag, startPoint x: 512, startPoint y: 221, endPoint x: 347, endPoint y: 232, distance: 165.3
click at [347, 232] on div "**********" at bounding box center [513, 265] width 342 height 373
drag, startPoint x: 459, startPoint y: 147, endPoint x: 343, endPoint y: 156, distance: 115.8
click at [343, 156] on div "**********" at bounding box center [513, 265] width 342 height 373
paste textarea "*********"
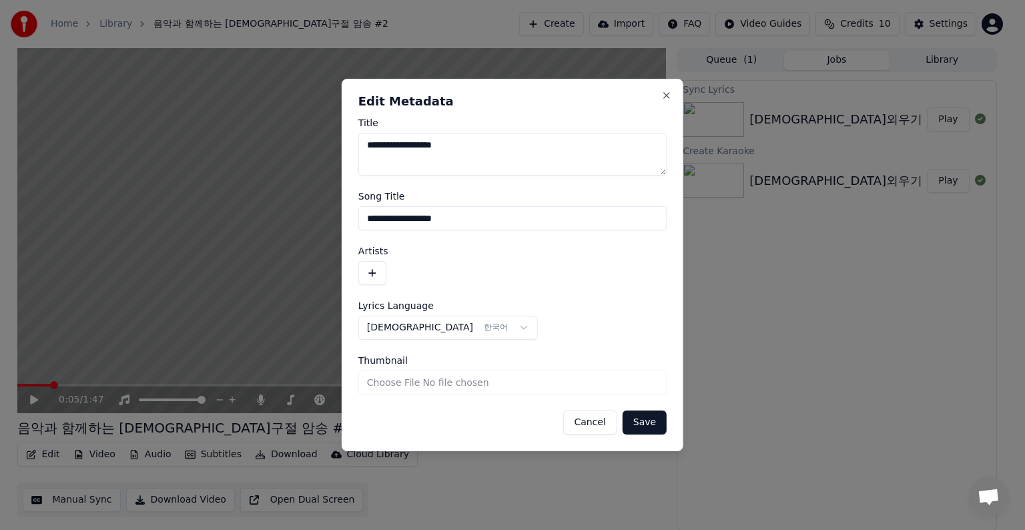
click at [438, 146] on textarea "**********" at bounding box center [513, 154] width 308 height 43
type textarea "**********"
click at [654, 419] on button "Save" at bounding box center [645, 423] width 44 height 24
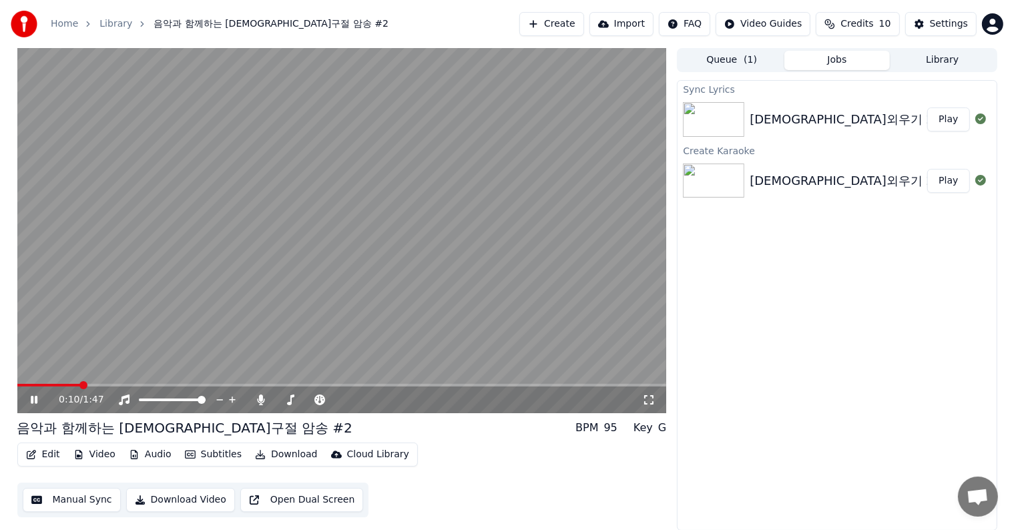
click at [36, 399] on icon at bounding box center [34, 400] width 7 height 8
click at [17, 389] on span at bounding box center [21, 385] width 8 height 8
click at [32, 398] on icon at bounding box center [34, 399] width 8 height 9
click at [29, 398] on icon at bounding box center [43, 400] width 31 height 11
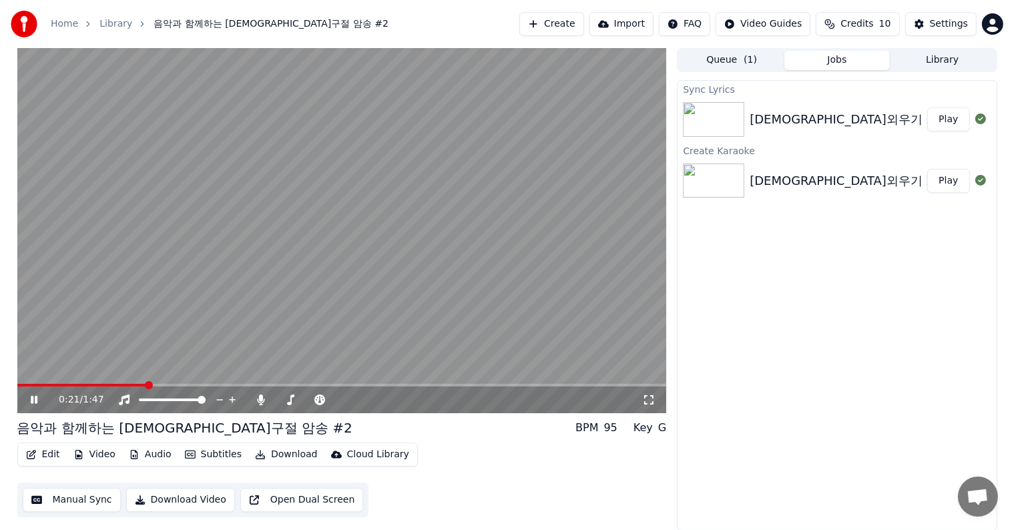
click at [283, 383] on video at bounding box center [342, 230] width 650 height 365
click at [284, 385] on span at bounding box center [342, 385] width 650 height 3
click at [37, 400] on icon at bounding box center [34, 399] width 8 height 9
click at [379, 385] on span at bounding box center [198, 385] width 362 height 3
click at [32, 401] on icon at bounding box center [34, 400] width 7 height 8
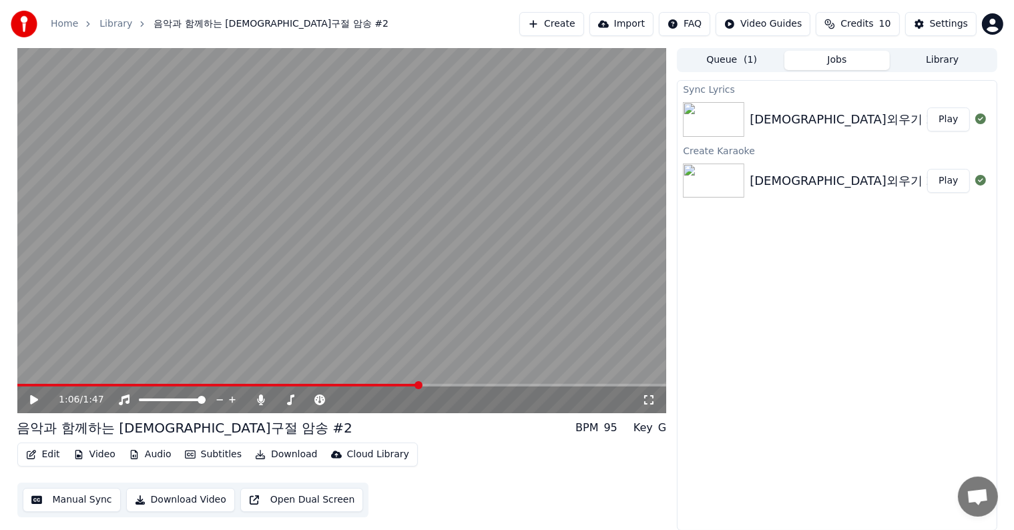
scroll to position [0, 0]
click at [204, 497] on button "Download Video" at bounding box center [180, 500] width 109 height 24
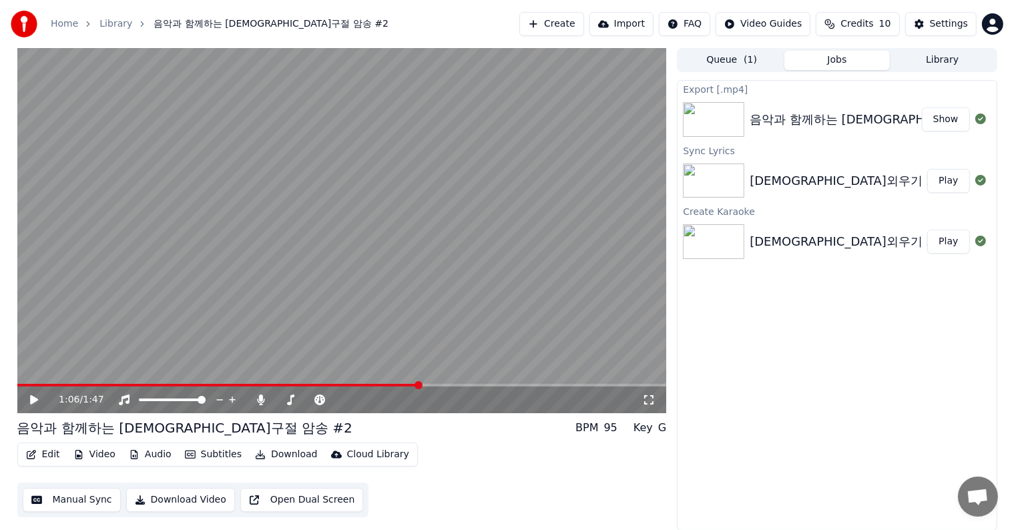
click at [43, 451] on button "Edit" at bounding box center [43, 454] width 45 height 19
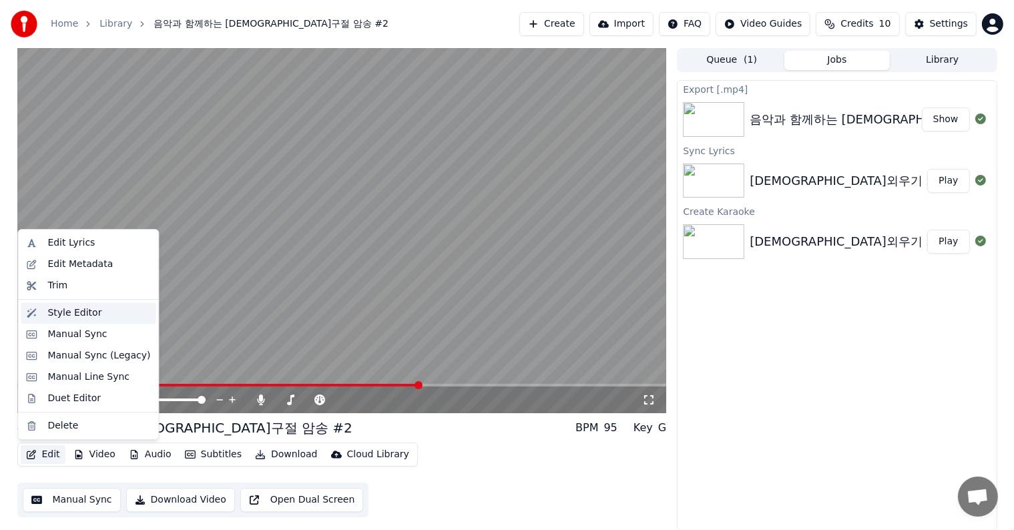
click at [74, 316] on div "Style Editor" at bounding box center [74, 312] width 54 height 13
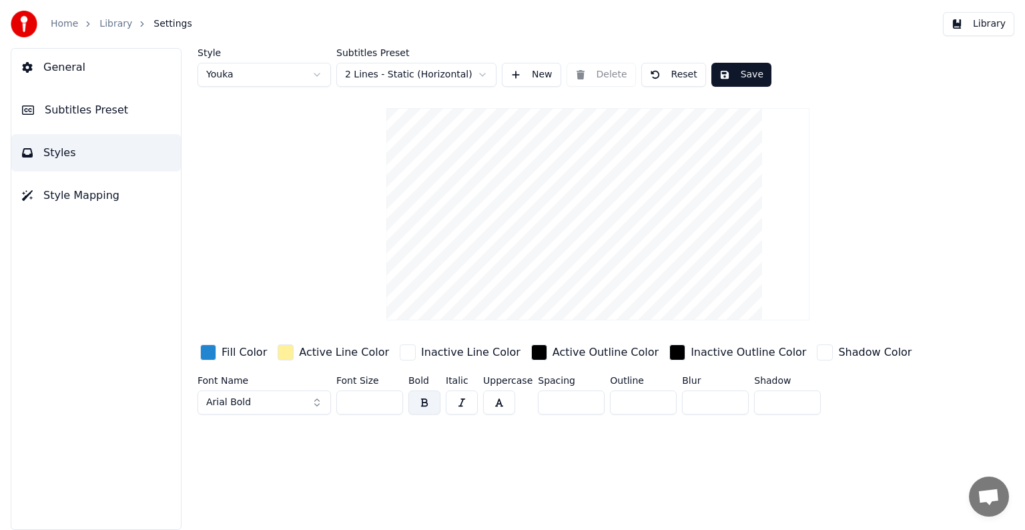
click at [320, 405] on button "Arial Bold" at bounding box center [265, 403] width 134 height 24
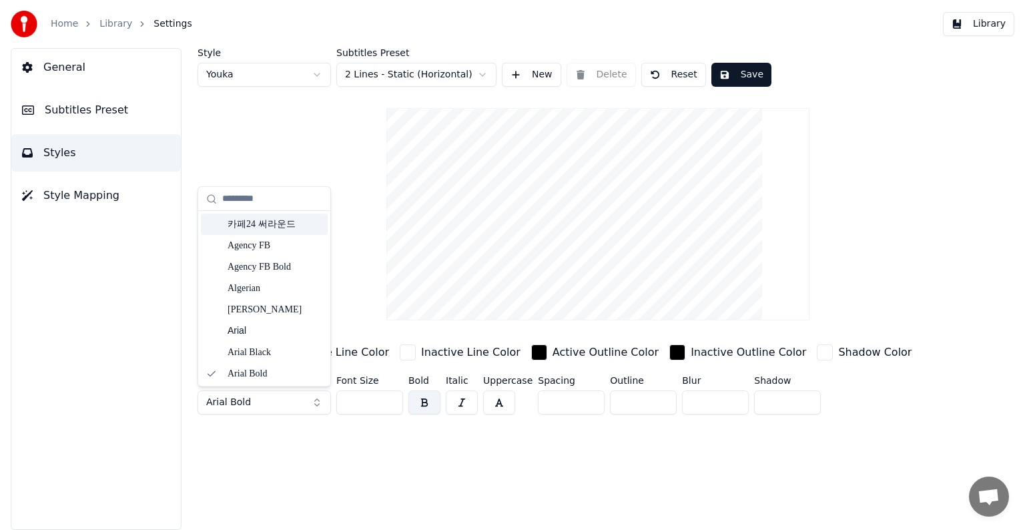
click at [272, 224] on div "카페24 써라운드" at bounding box center [275, 224] width 95 height 13
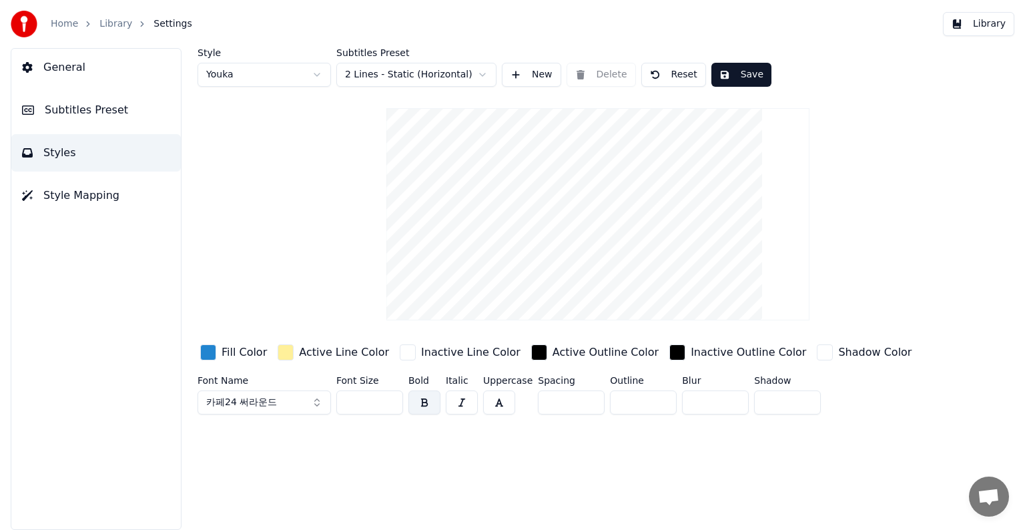
click at [736, 72] on button "Save" at bounding box center [742, 75] width 60 height 24
click at [115, 25] on link "Library" at bounding box center [115, 23] width 33 height 13
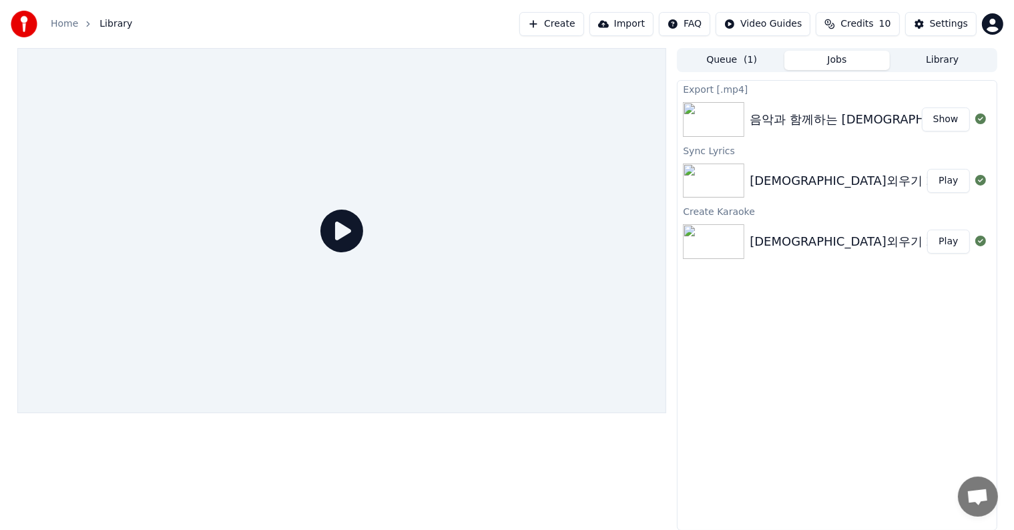
click at [776, 178] on div "[DEMOGRAPHIC_DATA]외우기 2탄" at bounding box center [848, 181] width 196 height 19
click at [894, 120] on div "음악과 함께하는 [DEMOGRAPHIC_DATA]구절 암송 #2" at bounding box center [901, 119] width 302 height 19
click at [981, 119] on icon at bounding box center [980, 118] width 11 height 11
click at [950, 119] on button "Show" at bounding box center [946, 119] width 48 height 24
click at [53, 22] on link "Home" at bounding box center [64, 23] width 27 height 13
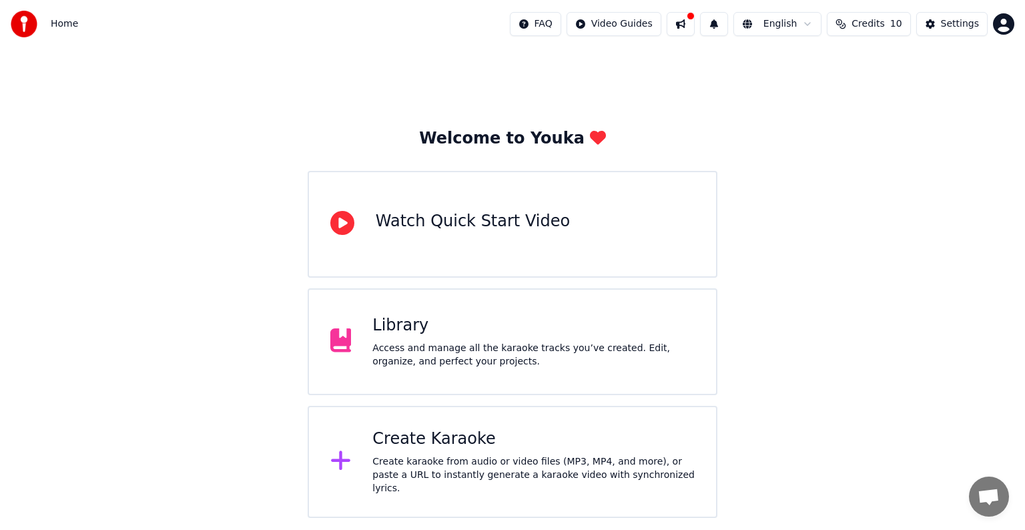
click at [849, 25] on button "Credits 10" at bounding box center [868, 24] width 83 height 24
click at [867, 125] on button "Refresh" at bounding box center [875, 124] width 69 height 24
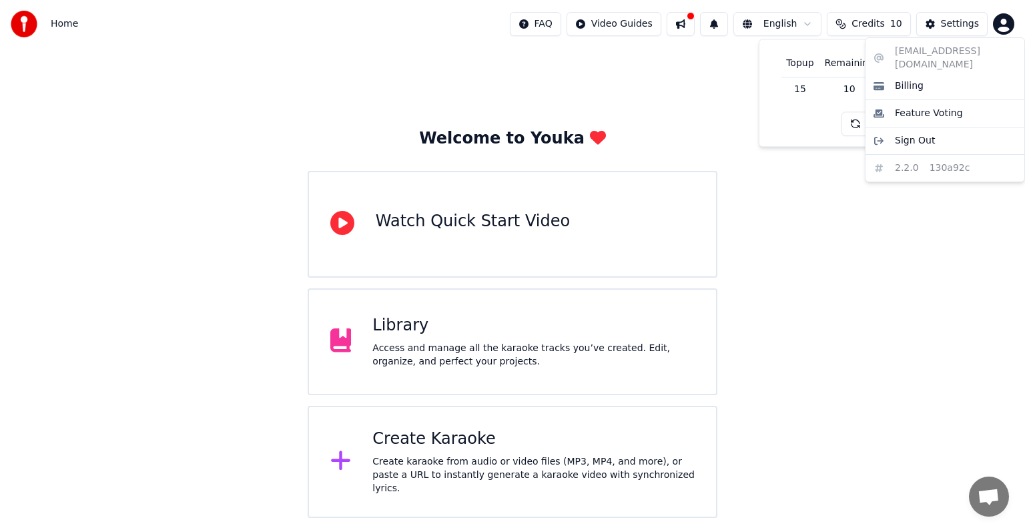
click at [1002, 24] on html "Home FAQ Video Guides English Credits 10 Settings Welcome to Youka Watch Quick …" at bounding box center [512, 259] width 1025 height 518
click at [913, 79] on span "Billing" at bounding box center [909, 85] width 29 height 13
click at [1003, 28] on html "Home FAQ Video Guides English Credits 10 Settings Welcome to Youka Watch Quick …" at bounding box center [512, 259] width 1025 height 518
click at [915, 275] on html "Home FAQ Video Guides English Credits 10 Settings Welcome to Youka Watch Quick …" at bounding box center [512, 259] width 1025 height 518
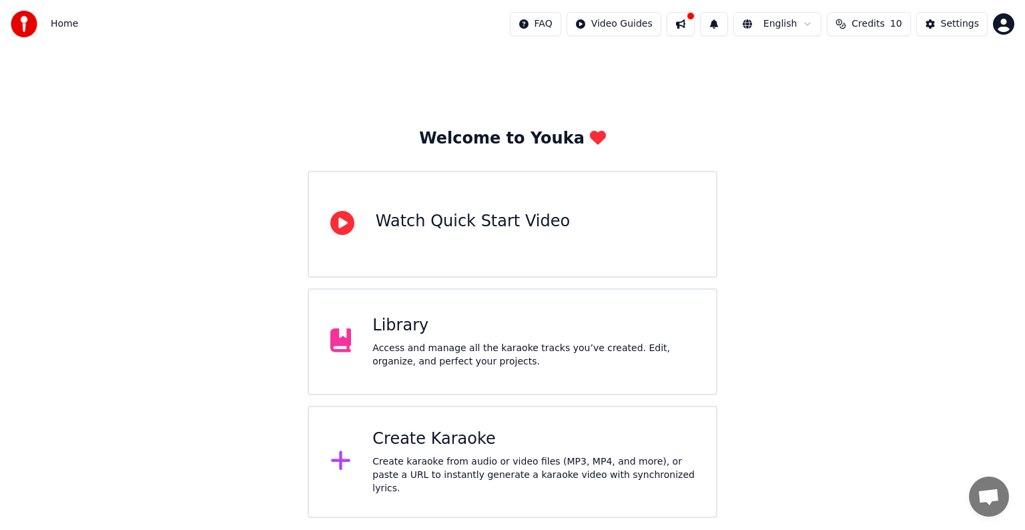
click at [849, 24] on button "Credits 10" at bounding box center [868, 24] width 83 height 24
click at [873, 123] on button "Refresh" at bounding box center [875, 124] width 69 height 24
click at [885, 124] on button "Refresh" at bounding box center [875, 124] width 69 height 24
drag, startPoint x: 877, startPoint y: 127, endPoint x: 881, endPoint y: 134, distance: 7.8
click at [876, 127] on button "Refresh" at bounding box center [875, 124] width 69 height 24
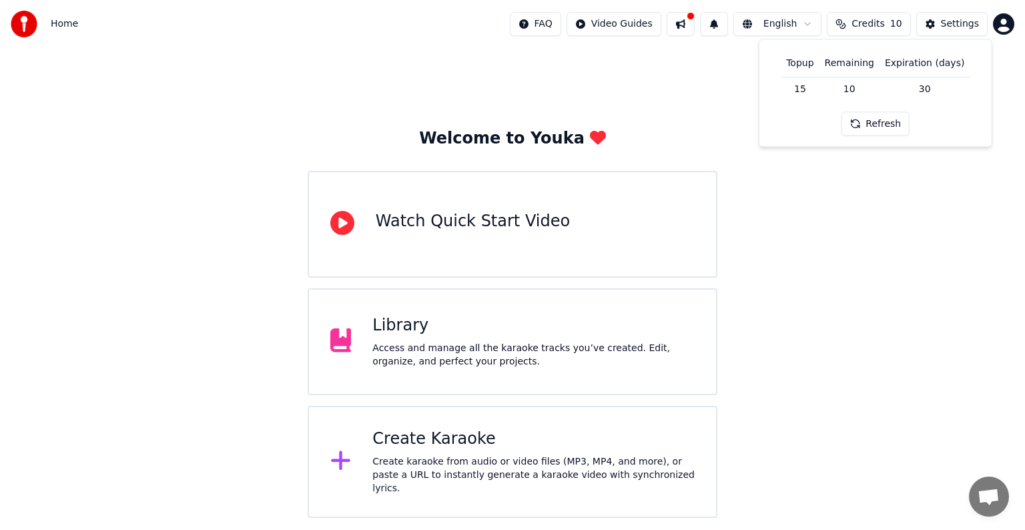
click at [930, 234] on div "Welcome to Youka Watch Quick Start Video Library Access and manage all the kara…" at bounding box center [512, 283] width 1025 height 470
click at [885, 27] on span "Credits" at bounding box center [868, 23] width 33 height 13
click at [885, 118] on button "Refresh" at bounding box center [875, 124] width 69 height 24
click at [956, 217] on div "Welcome to Youka Watch Quick Start Video Library Access and manage all the kara…" at bounding box center [512, 283] width 1025 height 470
click at [56, 21] on span "Home" at bounding box center [64, 23] width 27 height 13
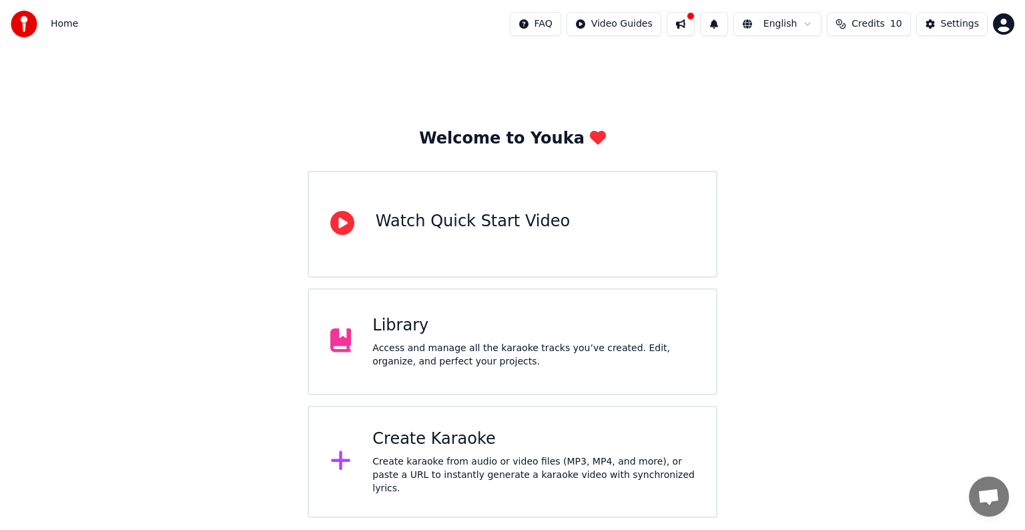
click at [32, 24] on img at bounding box center [24, 24] width 27 height 27
click at [870, 111] on div "Welcome to Youka Watch Quick Start Video Library Access and manage all the kara…" at bounding box center [512, 283] width 1025 height 470
click at [455, 445] on div "Create Karaoke" at bounding box center [534, 439] width 322 height 21
click at [443, 344] on div "Access and manage all the karaoke tracks you’ve created. Edit, organize, and pe…" at bounding box center [534, 355] width 322 height 27
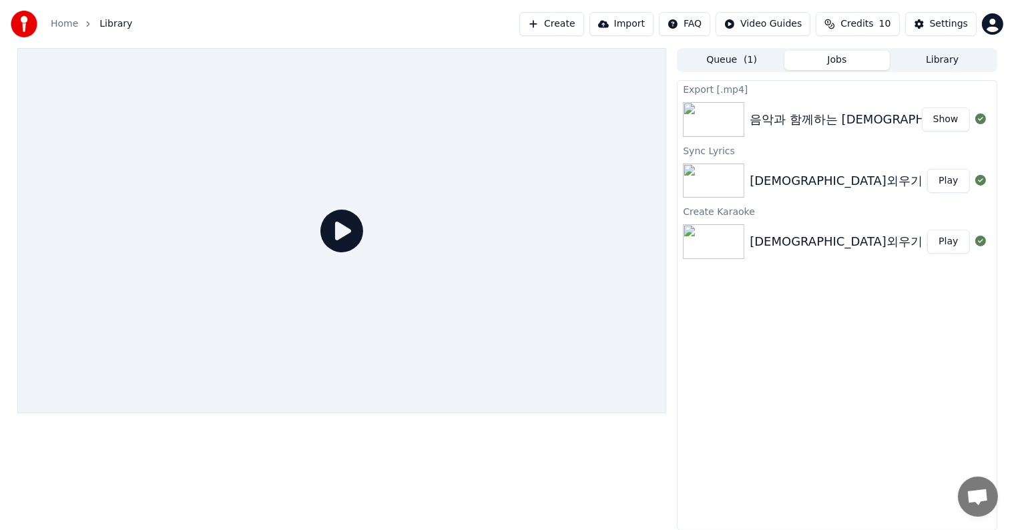
click at [61, 29] on link "Home" at bounding box center [64, 23] width 27 height 13
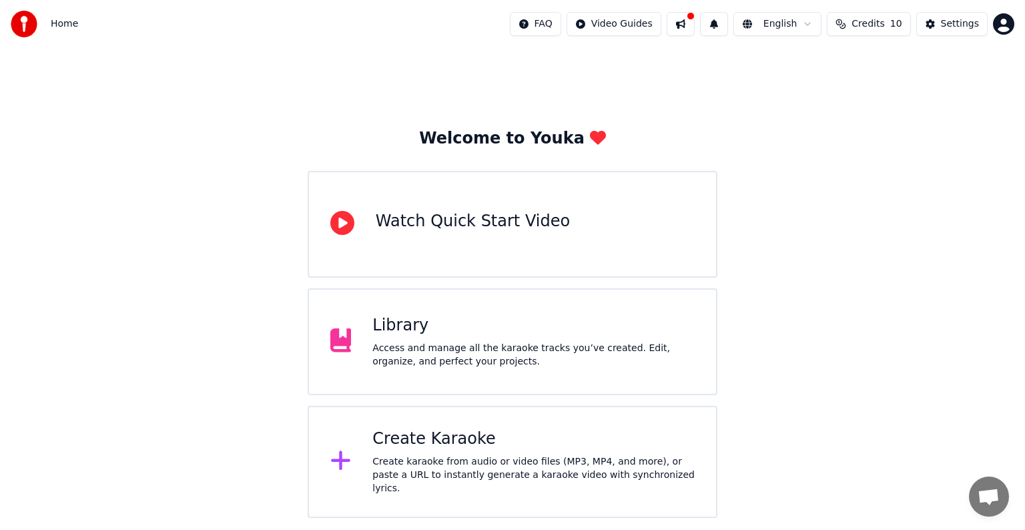
click at [471, 462] on div "Create karaoke from audio or video files (MP3, MP4, and more), or paste a URL t…" at bounding box center [534, 475] width 322 height 40
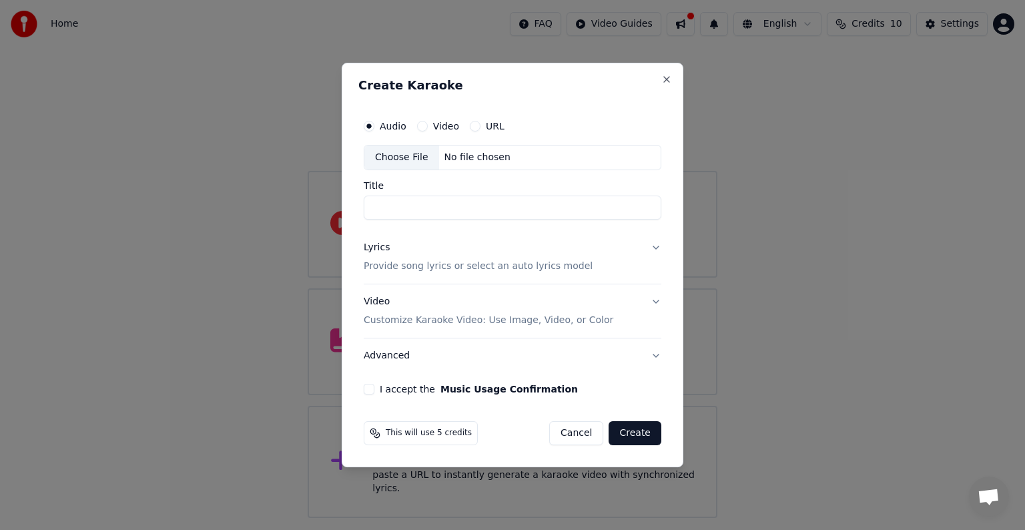
click at [409, 152] on div "Choose File" at bounding box center [402, 158] width 75 height 24
click at [666, 80] on button "Close" at bounding box center [667, 79] width 11 height 11
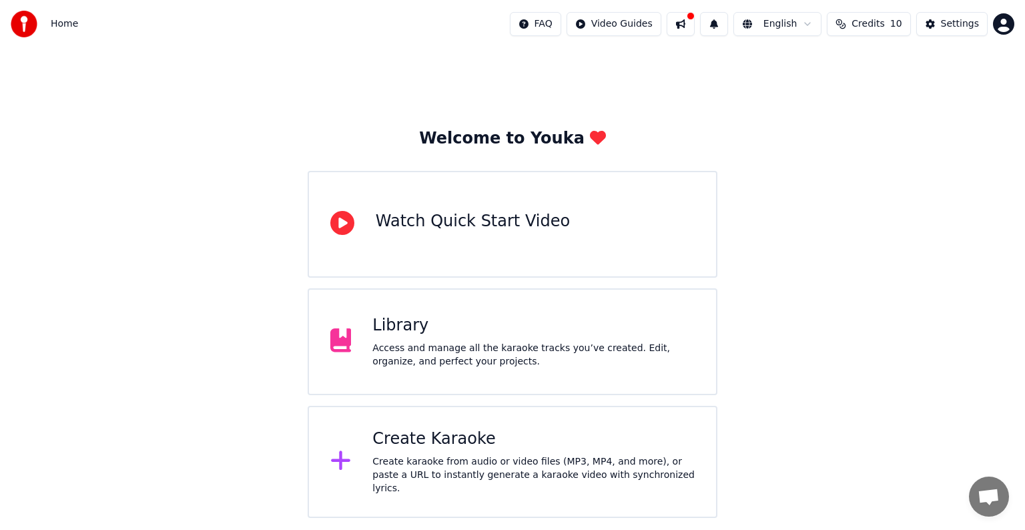
click at [839, 97] on div "Welcome to Youka Watch Quick Start Video Library Access and manage all the kara…" at bounding box center [512, 283] width 1025 height 470
click at [1003, 22] on html "Home FAQ Video Guides English Credits 10 Settings Welcome to Youka Watch Quick …" at bounding box center [512, 259] width 1025 height 518
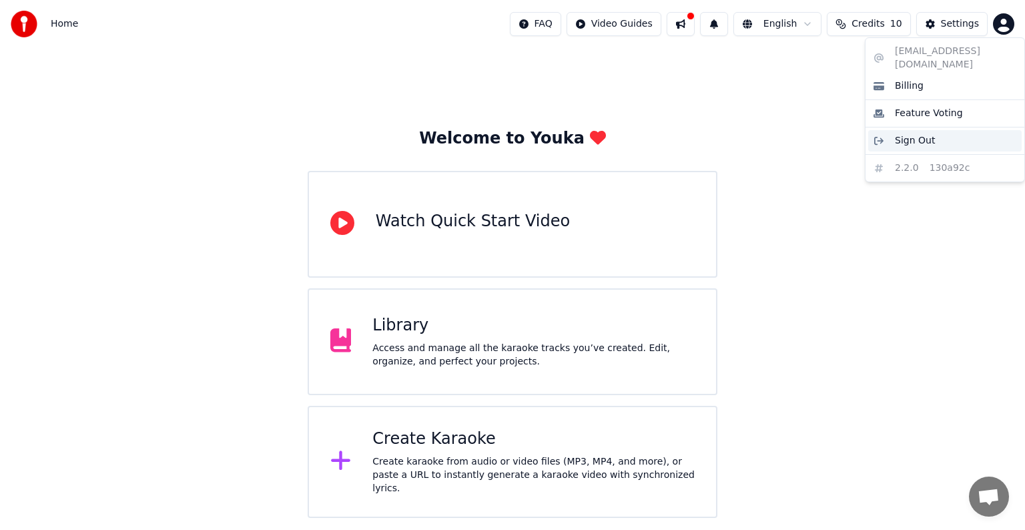
click at [927, 134] on span "Sign Out" at bounding box center [915, 140] width 40 height 13
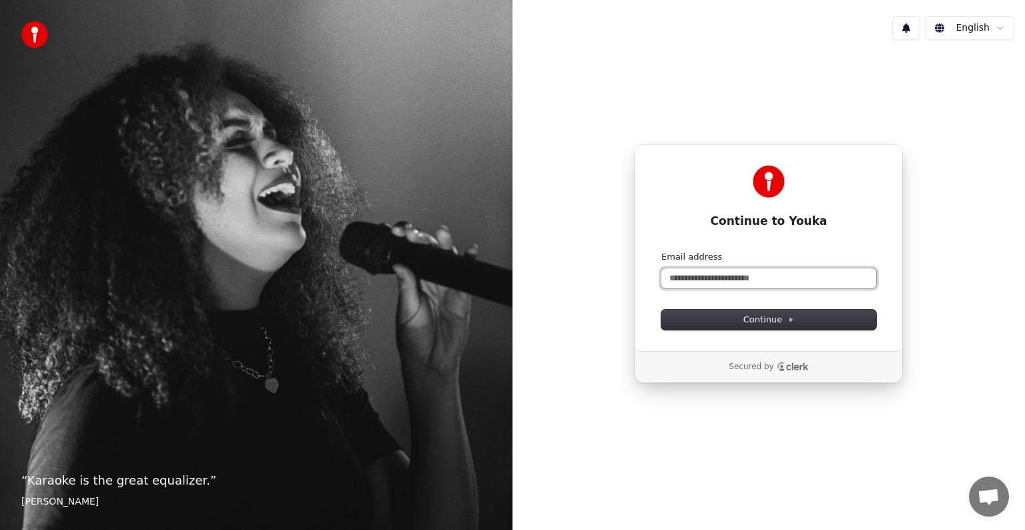
click at [776, 275] on input "Email address" at bounding box center [769, 278] width 215 height 20
click at [691, 281] on input "Email address" at bounding box center [769, 278] width 215 height 20
click at [768, 314] on span "Continue" at bounding box center [769, 320] width 51 height 12
type input "**********"
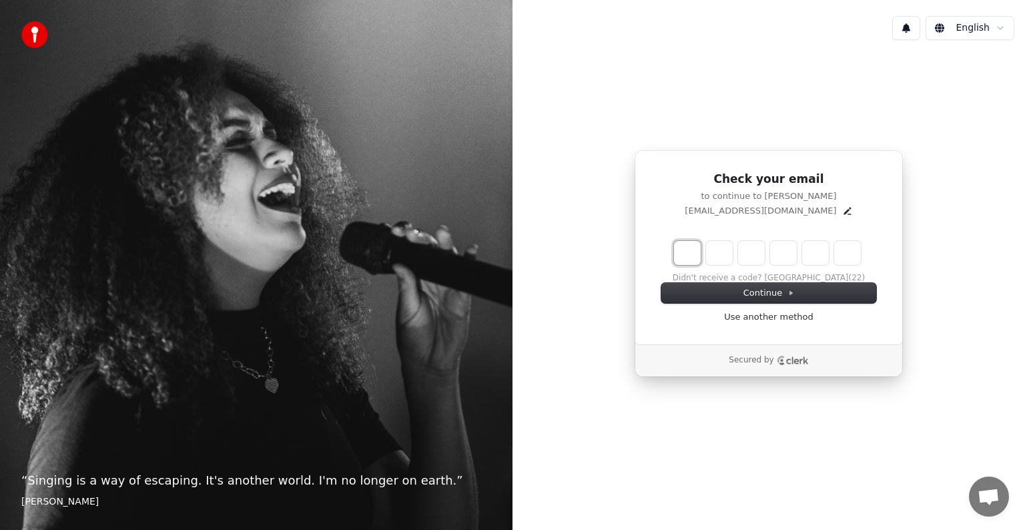
click at [686, 247] on input "Enter verification code. Digit 1" at bounding box center [687, 253] width 27 height 24
type input "*"
type input "**"
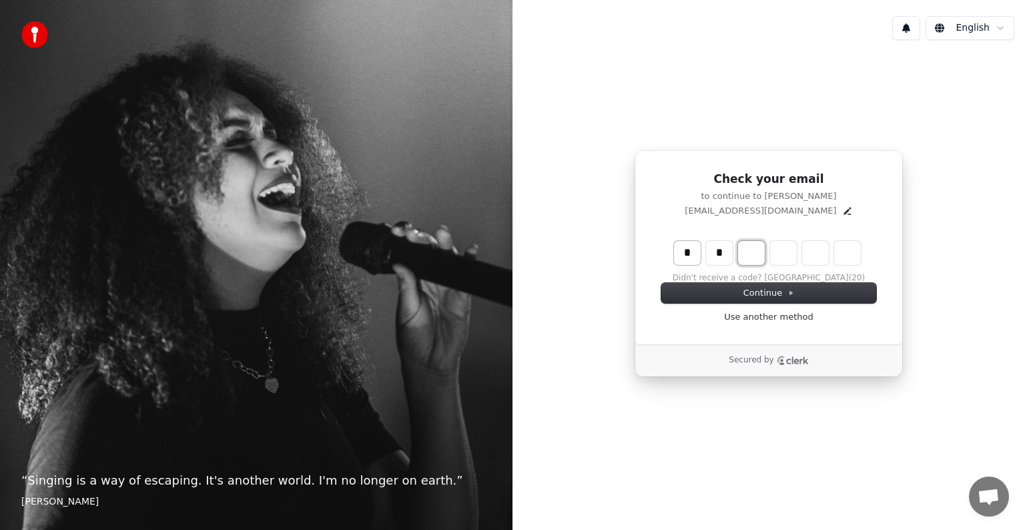
type input "*"
type input "***"
type input "*"
type input "****"
type input "*"
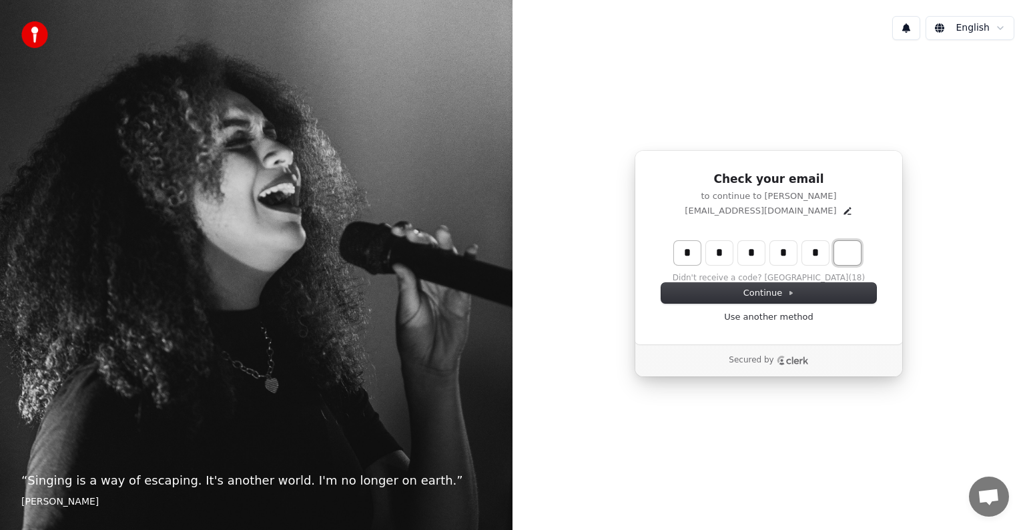
type input "******"
type input "*"
